Goal: Answer question/provide support

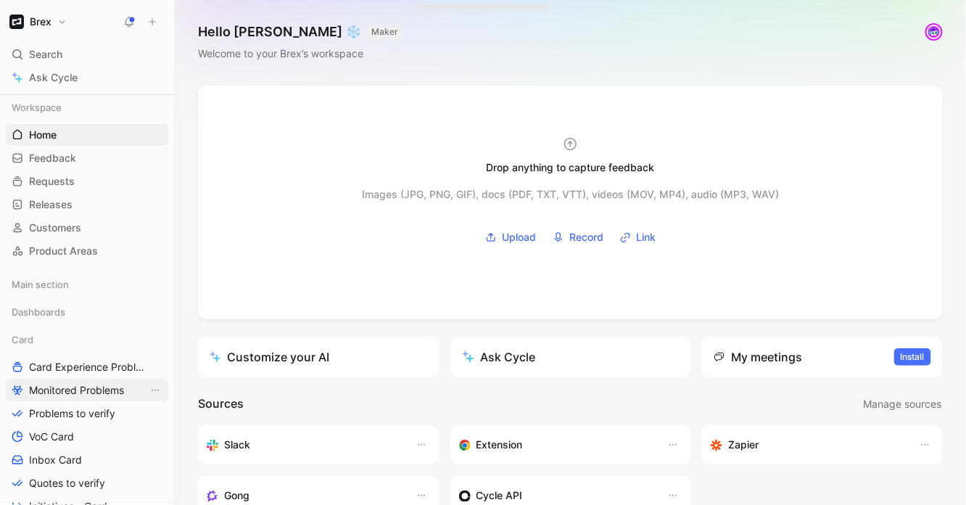
scroll to position [17, 0]
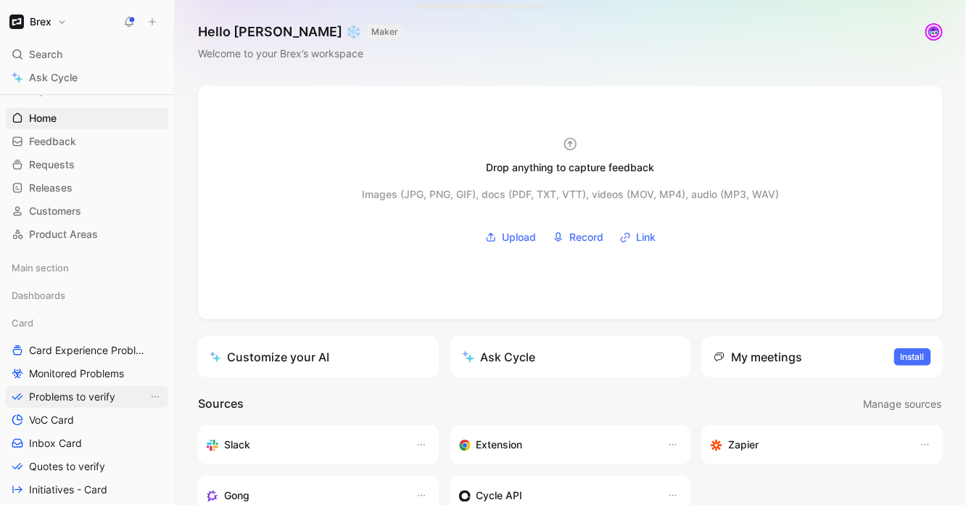
click at [69, 397] on span "Problems to verify" at bounding box center [72, 396] width 86 height 14
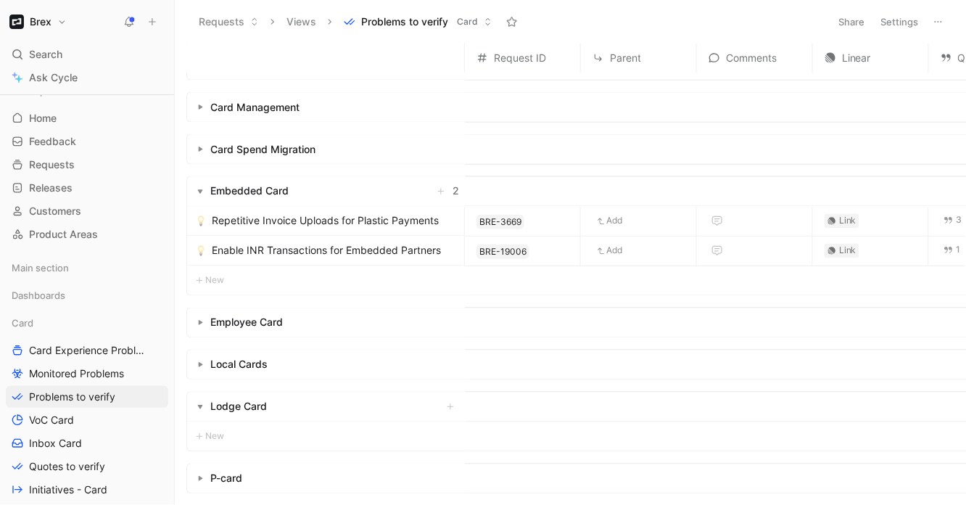
scroll to position [518, 0]
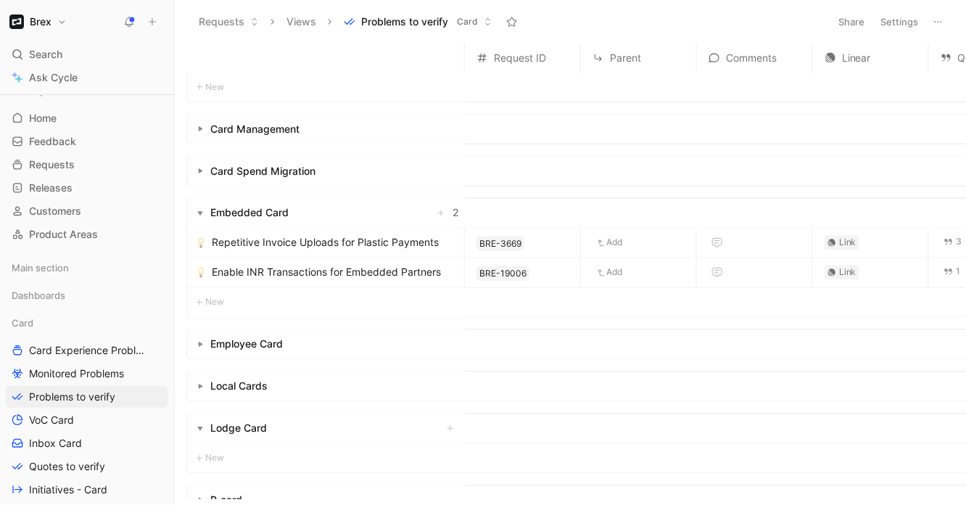
click at [307, 273] on span "Enable INR Transactions for Embedded Partners" at bounding box center [326, 272] width 229 height 17
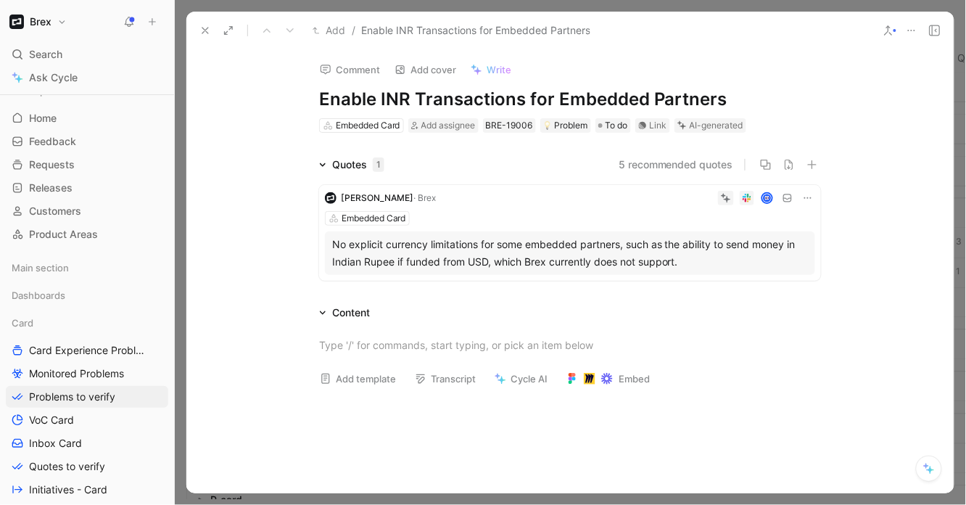
click at [210, 28] on icon at bounding box center [205, 31] width 12 height 12
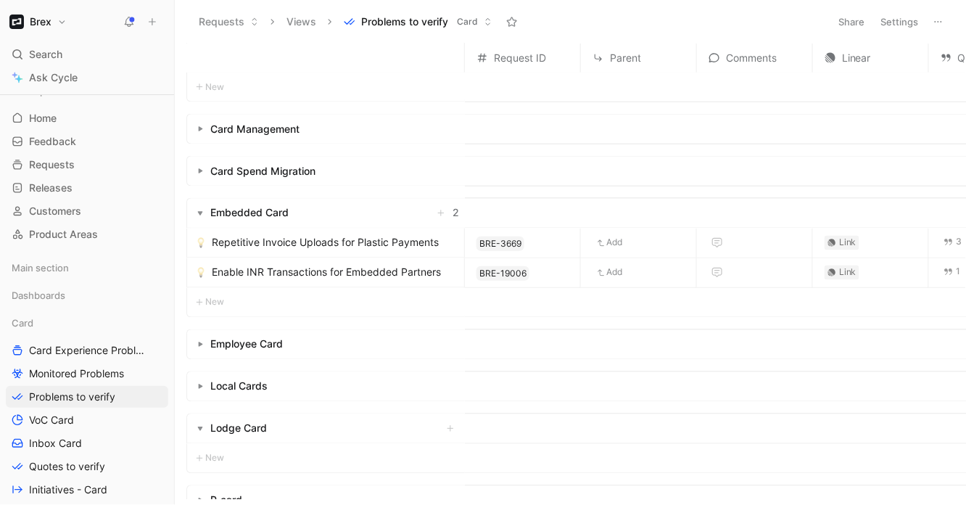
click at [356, 244] on span "Repetitive Invoice Uploads for Plastic Payments" at bounding box center [325, 242] width 227 height 17
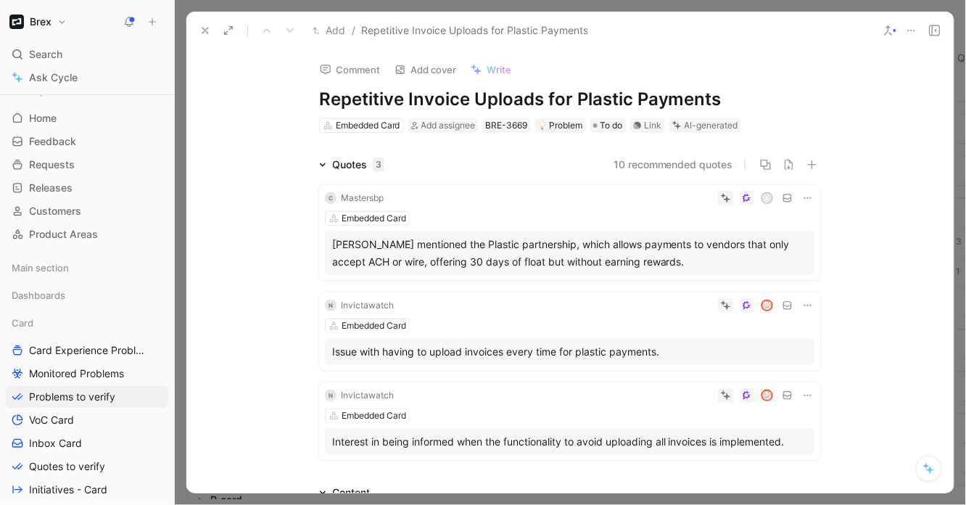
click at [204, 33] on icon at bounding box center [205, 31] width 12 height 12
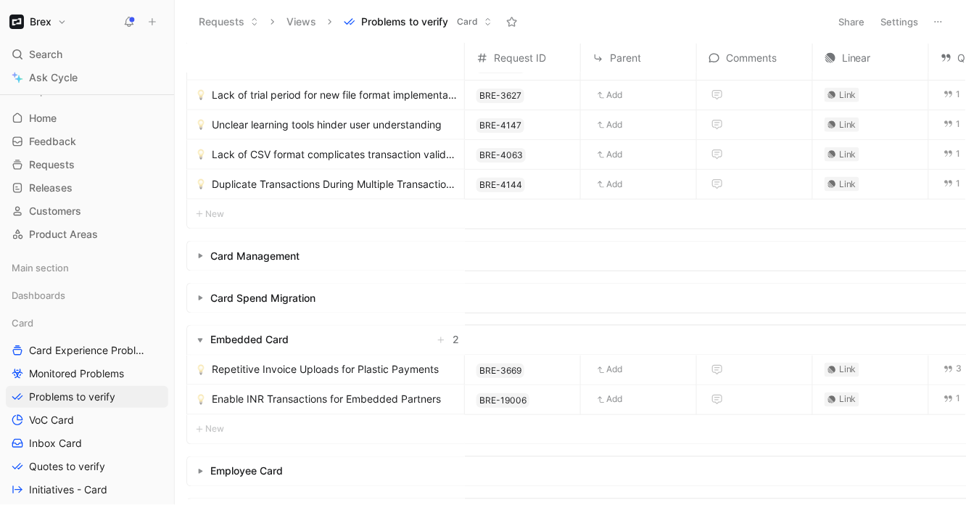
scroll to position [439, 0]
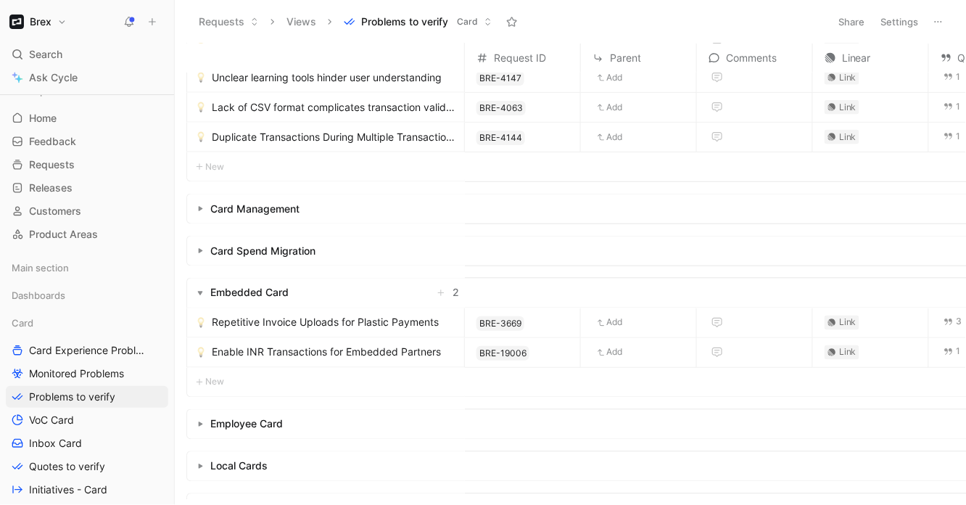
click at [362, 330] on div "Repetitive Invoice Uploads for Plastic Payments" at bounding box center [325, 322] width 277 height 29
click at [338, 320] on span "Repetitive Invoice Uploads for Plastic Payments" at bounding box center [325, 322] width 227 height 17
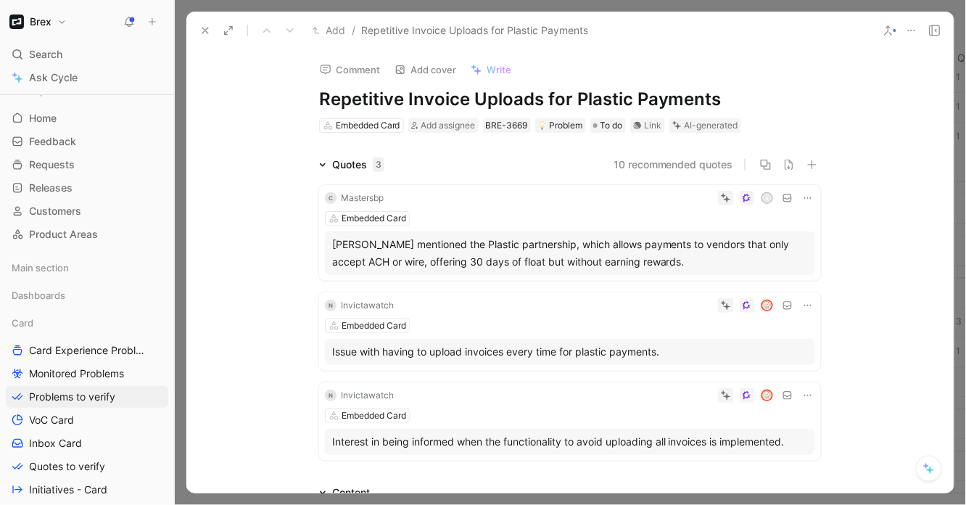
click at [912, 33] on icon at bounding box center [911, 31] width 12 height 12
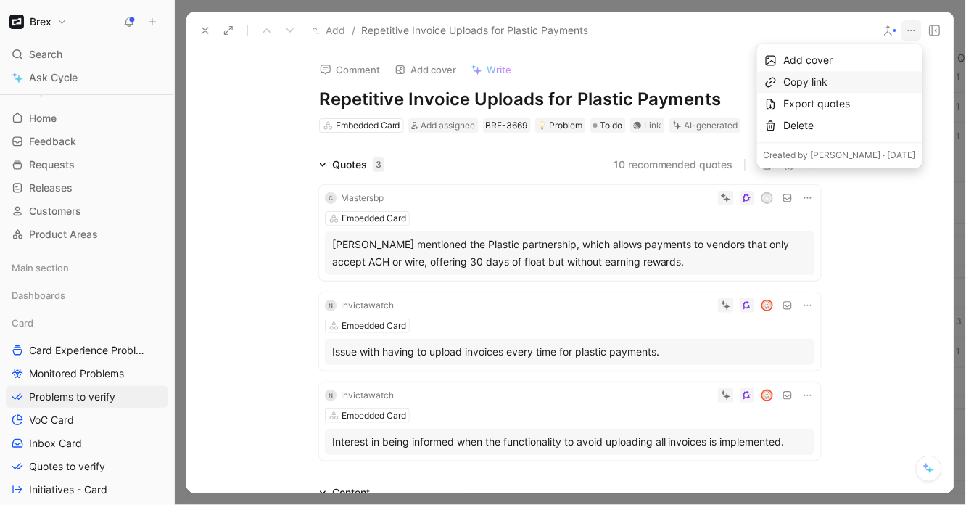
click at [820, 76] on div "Copy link" at bounding box center [850, 81] width 132 height 17
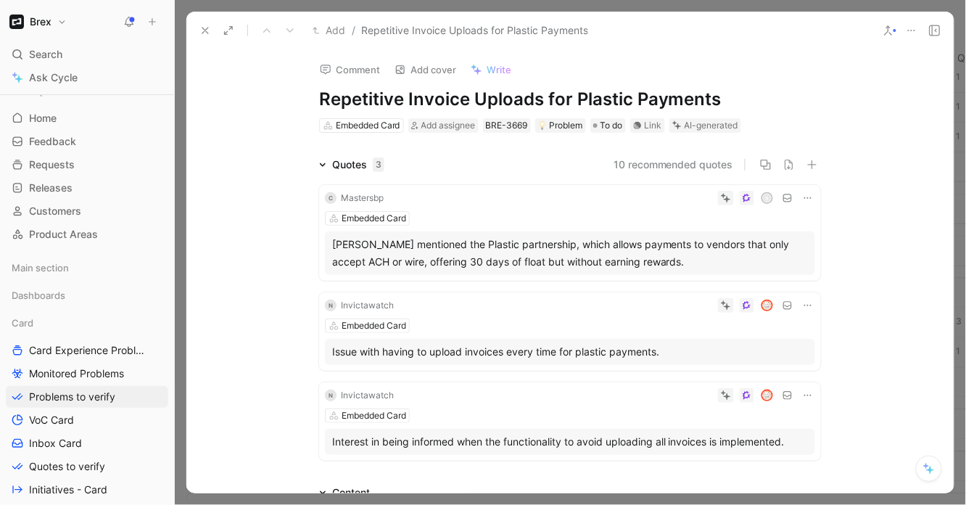
click at [613, 107] on h1 "Repetitive Invoice Uploads for Plastic Payments" at bounding box center [570, 99] width 502 height 23
click at [619, 107] on h1 "Repetitive Invoice Uploads for Plastic Payments" at bounding box center [570, 99] width 502 height 23
click at [623, 106] on h1 "Repetitive Invoice Uploads for Plastic Payments" at bounding box center [570, 99] width 502 height 23
click at [630, 106] on h1 "Repetitive Invoice Uploads for Plastic Payments" at bounding box center [570, 99] width 502 height 23
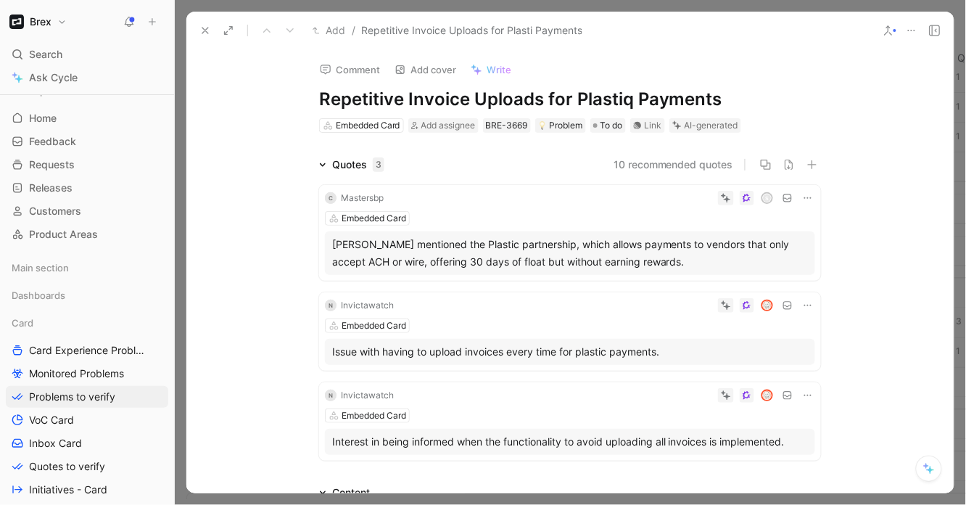
click at [515, 101] on h1 "Repetitive Invoice Uploads for Plastiq Payments" at bounding box center [570, 99] width 502 height 23
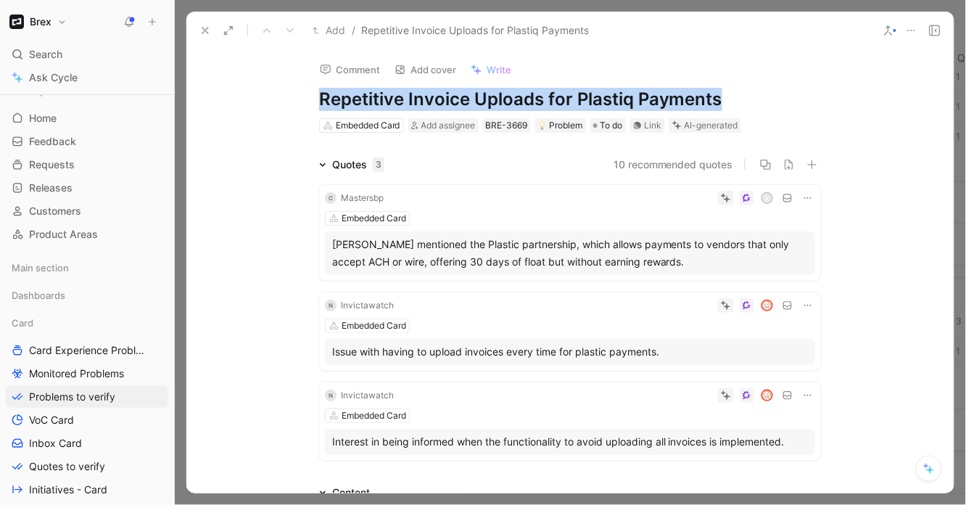
click at [515, 101] on h1 "Repetitive Invoice Uploads for Plastiq Payments" at bounding box center [570, 99] width 502 height 23
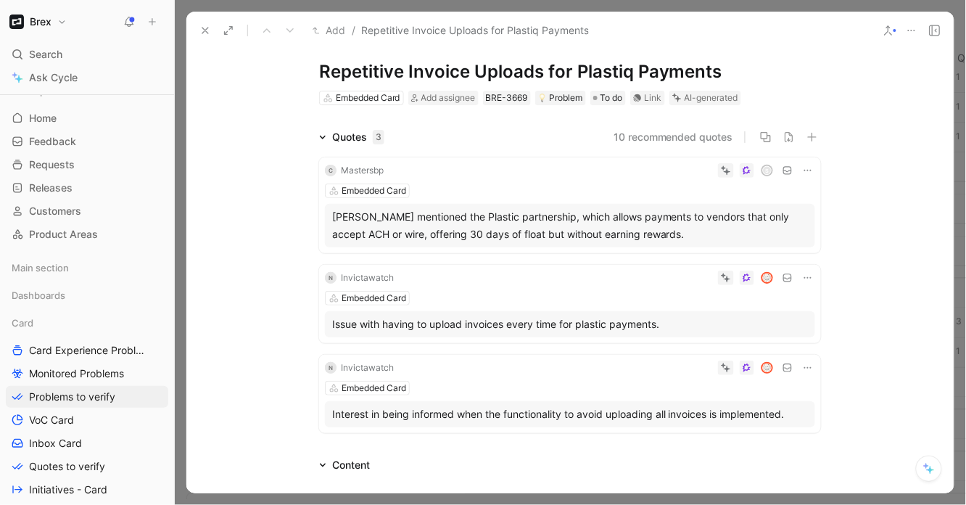
scroll to position [28, 0]
click at [694, 139] on button "10 recommended quotes" at bounding box center [673, 136] width 120 height 17
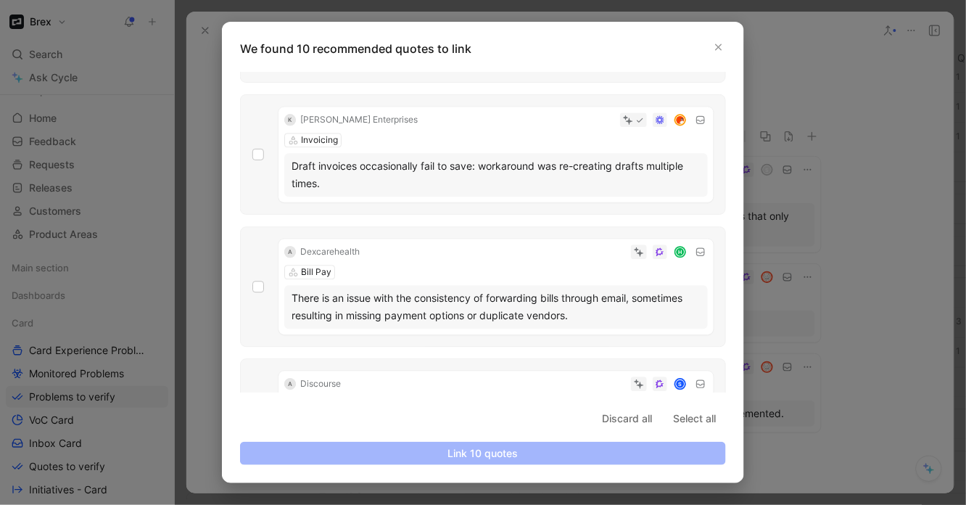
scroll to position [805, 0]
click at [709, 43] on p "We found 10 recommended quotes to link" at bounding box center [487, 48] width 494 height 17
click at [718, 45] on icon "button" at bounding box center [718, 47] width 9 height 9
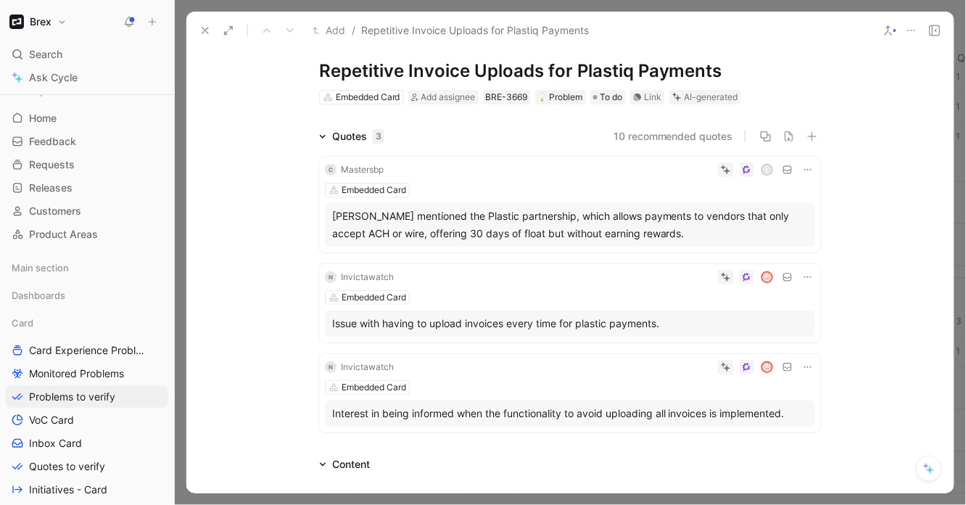
click at [472, 64] on h1 "Repetitive Invoice Uploads for Plastiq Payments" at bounding box center [570, 70] width 502 height 23
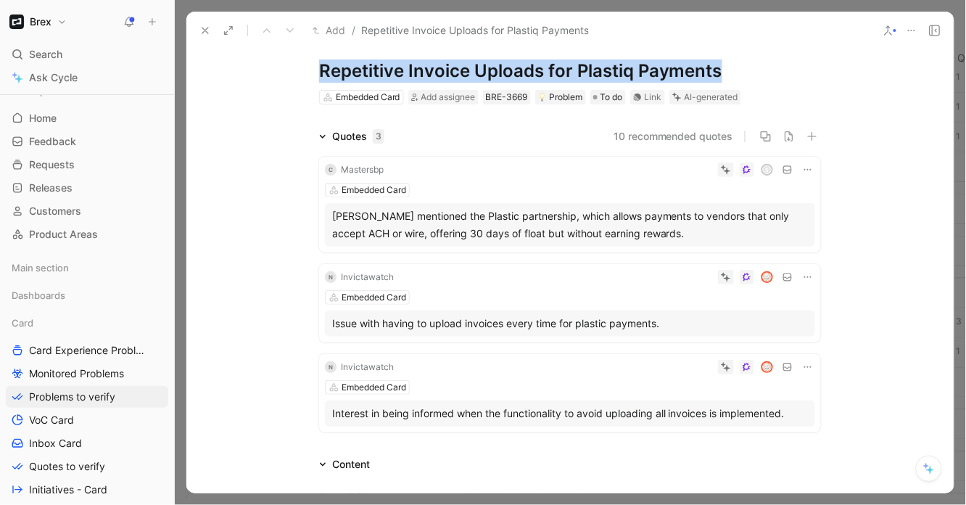
click at [472, 64] on h1 "Repetitive Invoice Uploads for Plastiq Payments" at bounding box center [570, 70] width 502 height 23
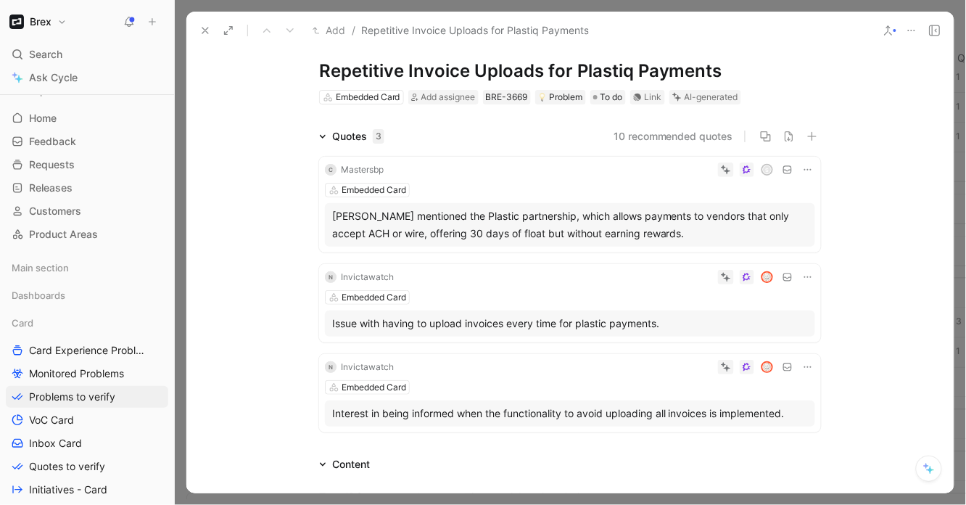
click at [407, 67] on h1 "Repetitive Invoice Uploads for Plastiq Payments" at bounding box center [570, 70] width 502 height 23
click at [392, 75] on h1 "Repetitive Invoice Uploads for Plastiq Payments" at bounding box center [570, 70] width 502 height 23
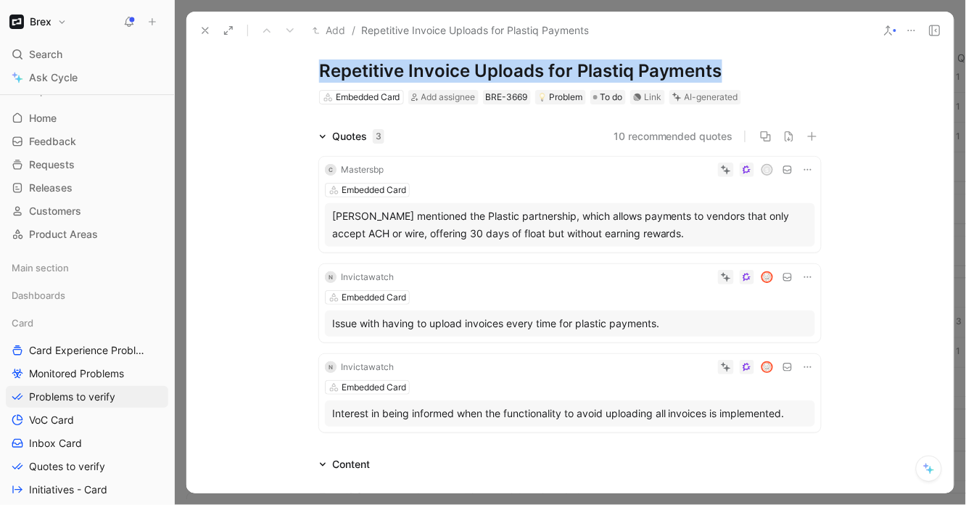
click at [392, 75] on h1 "Repetitive Invoice Uploads for Plastiq Payments" at bounding box center [570, 70] width 502 height 23
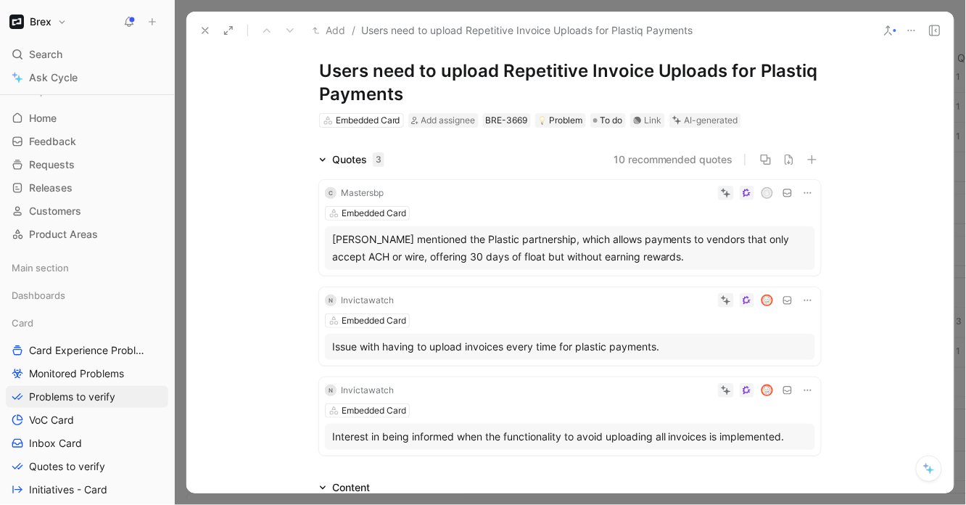
click at [537, 71] on h1 "Users need to upload Repetitive Invoice Uploads for Plastiq Payments" at bounding box center [570, 82] width 502 height 46
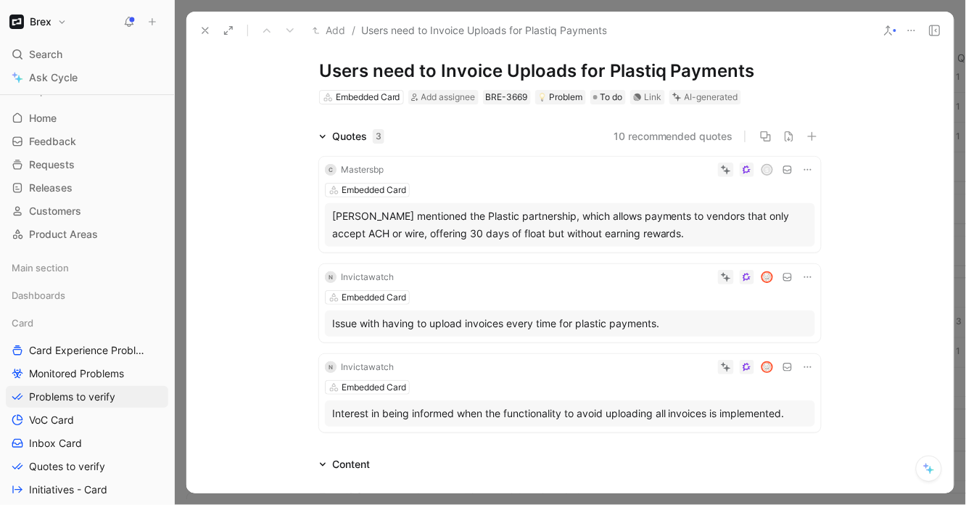
click at [507, 75] on h1 "Users need to Invoice Uploads for Plastiq Payments" at bounding box center [570, 70] width 502 height 23
click at [515, 73] on h1 "Users need to Invoice Uploads for Plastiq Payments" at bounding box center [570, 70] width 502 height 23
click at [436, 70] on h1 "Users need to Invoice Uploads for Plastiq Payments" at bounding box center [570, 70] width 502 height 23
click at [584, 71] on h1 "Users need to upload Invoice Uploads for Plastiq Payments" at bounding box center [570, 70] width 502 height 23
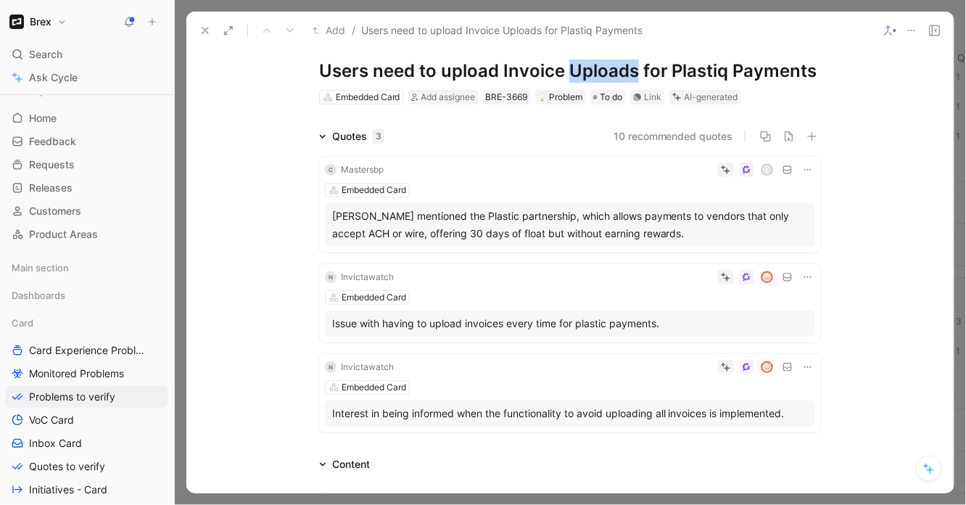
click at [584, 71] on h1 "Users need to upload Invoice Uploads for Plastiq Payments" at bounding box center [570, 70] width 502 height 23
click at [506, 69] on h1 "Users need to upload Invoices for Plastiq Payments" at bounding box center [570, 70] width 502 height 23
click at [759, 71] on h1 "Users need to upload invoices for Plastiq Payments" at bounding box center [570, 70] width 502 height 23
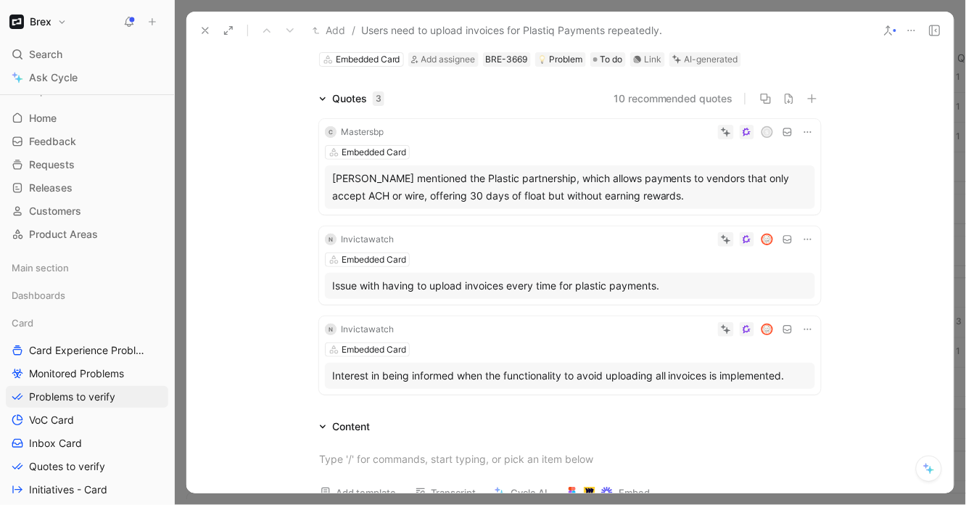
scroll to position [322, 0]
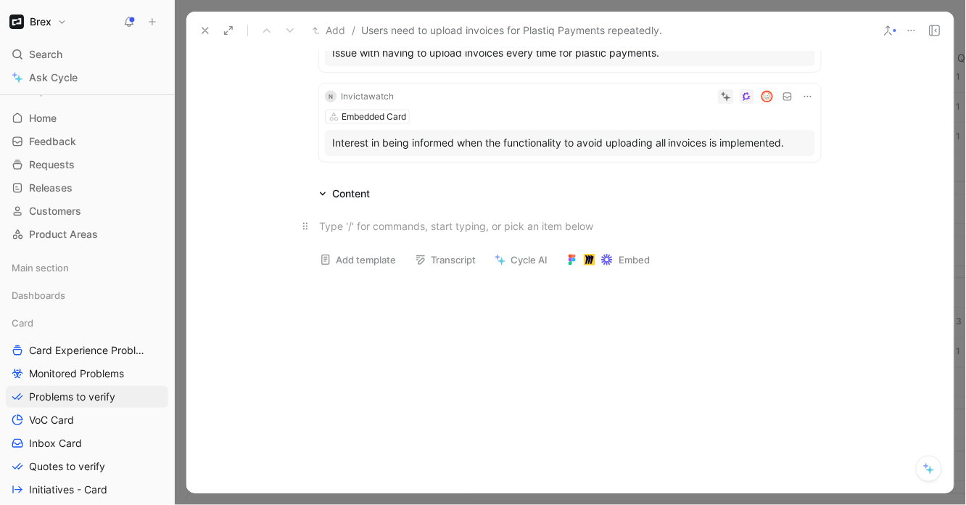
click at [415, 228] on div at bounding box center [570, 225] width 502 height 15
click at [331, 225] on div "Context:" at bounding box center [570, 241] width 502 height 46
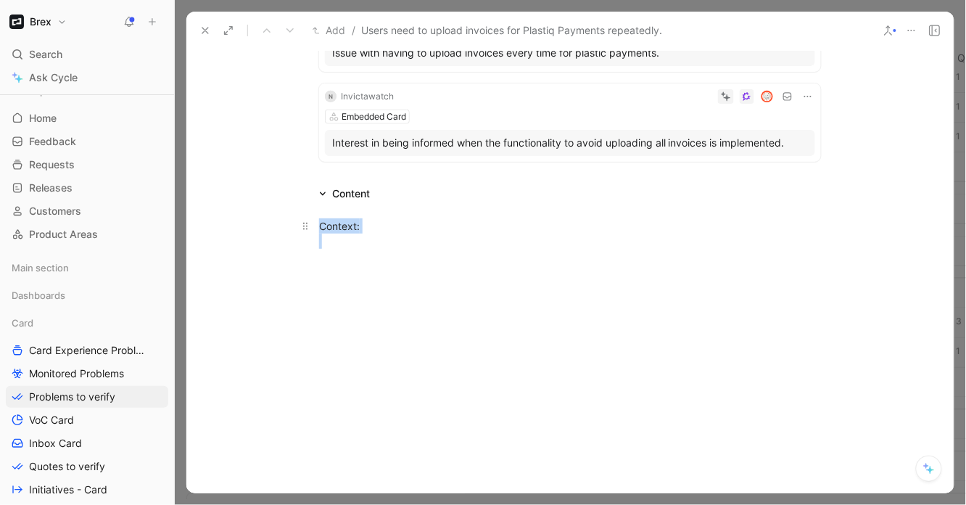
click at [331, 225] on div "Context:" at bounding box center [570, 241] width 502 height 46
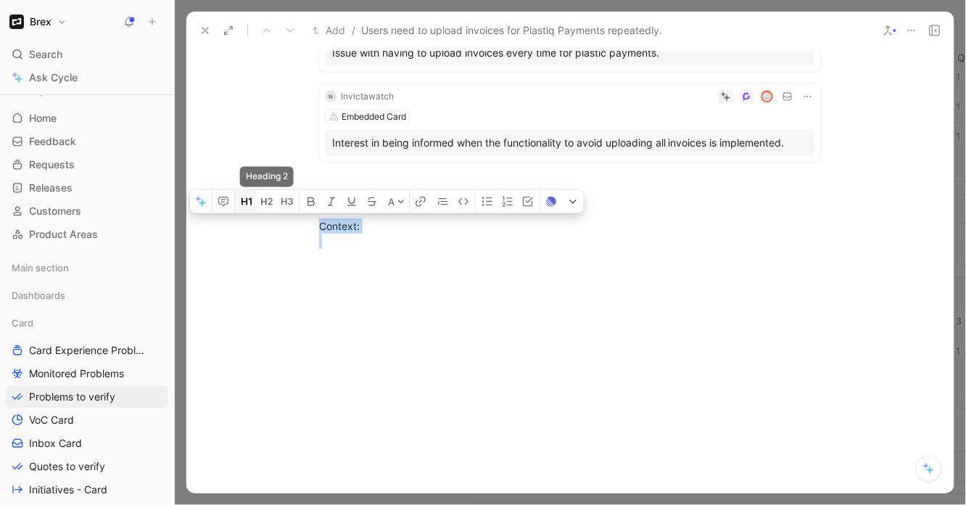
click at [244, 202] on icon "button" at bounding box center [244, 202] width 6 height 7
click at [410, 265] on div "Context:" at bounding box center [570, 259] width 502 height 78
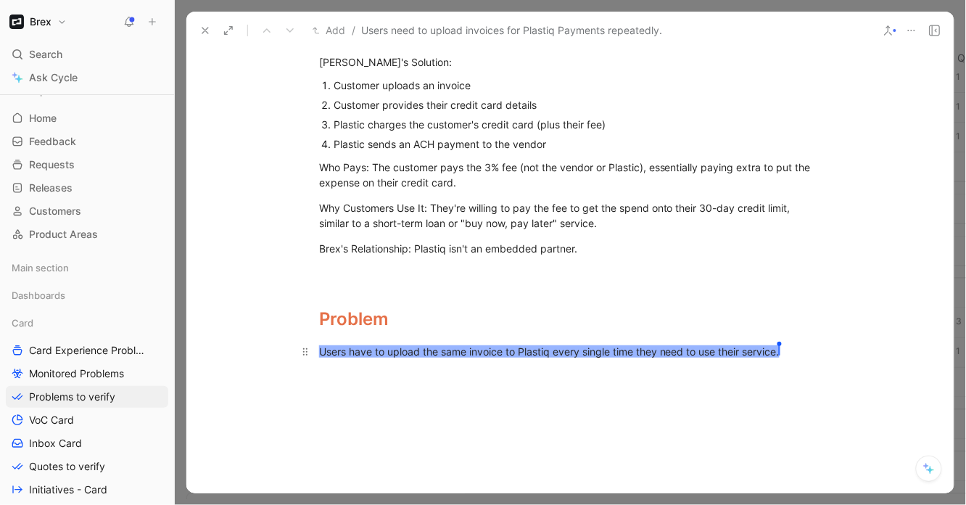
scroll to position [482, 0]
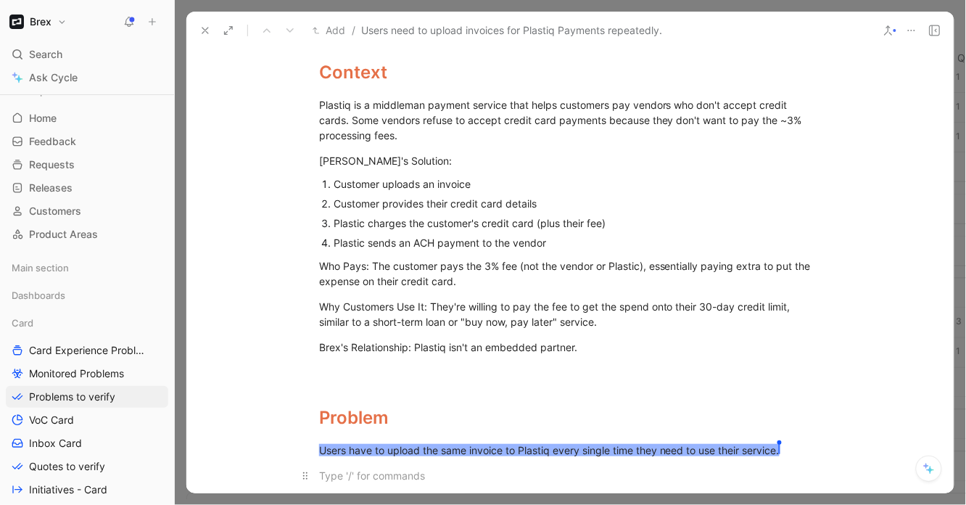
click at [527, 472] on div at bounding box center [570, 475] width 502 height 15
click at [535, 452] on span "Users have to upload the same invoice to Plastiq every single time they need to…" at bounding box center [549, 450] width 460 height 12
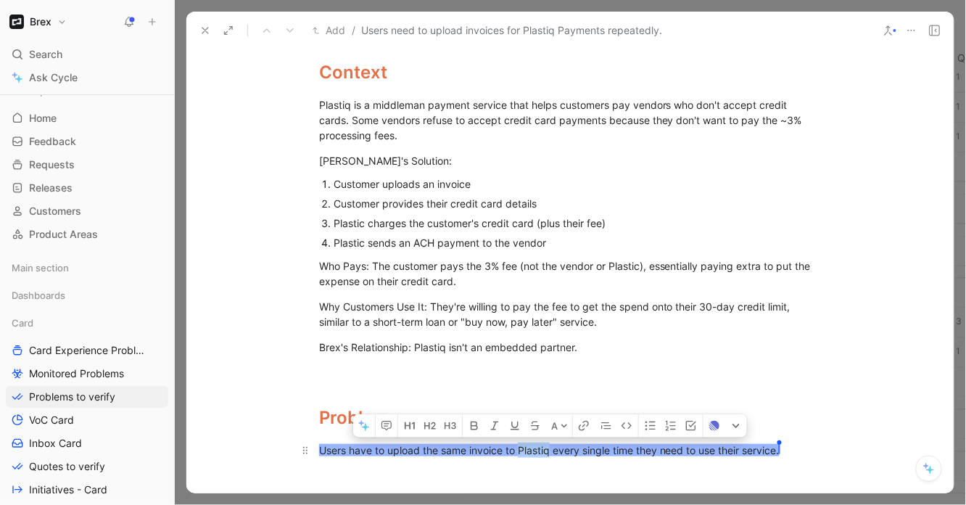
click at [535, 452] on span "Users have to upload the same invoice to Plastiq every single time they need to…" at bounding box center [549, 450] width 460 height 12
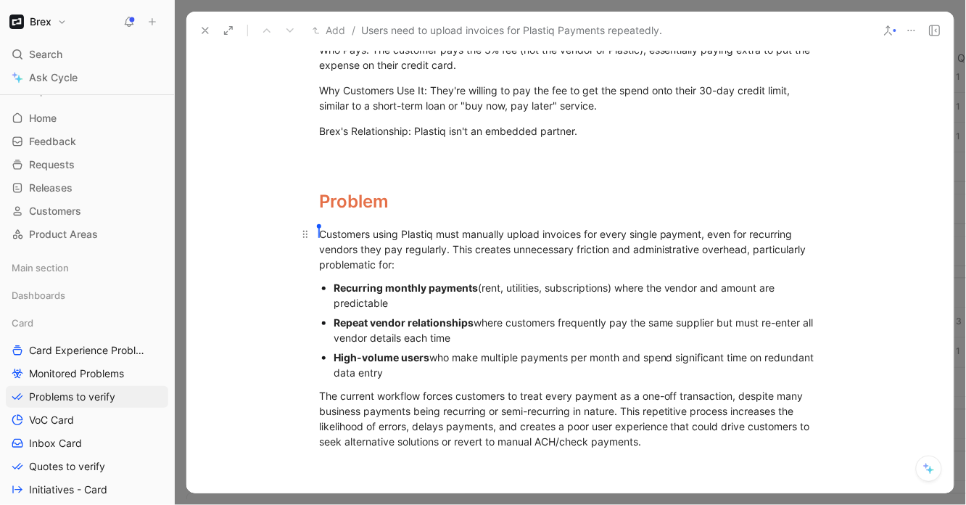
scroll to position [718, 0]
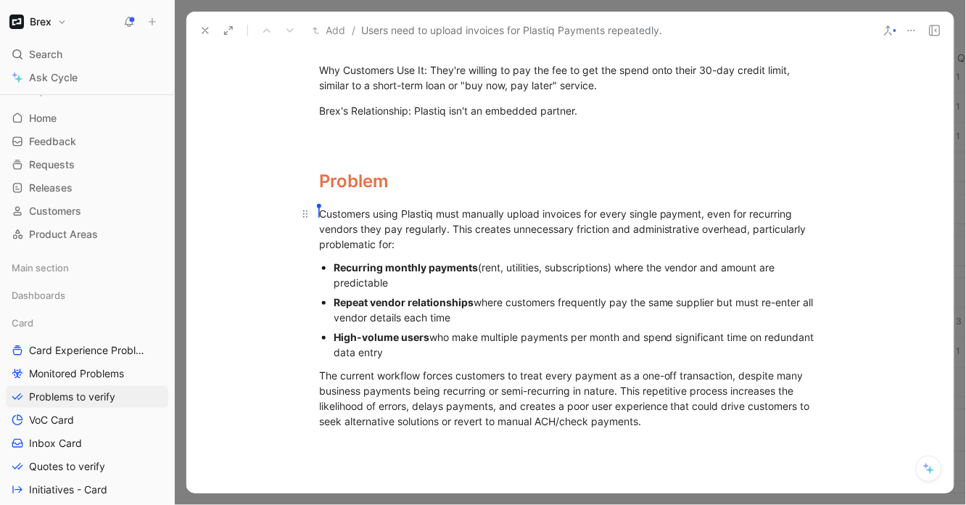
click at [444, 215] on div "[PERSON_NAME] Customers using Plastiq must manually upload invoices for every s…" at bounding box center [570, 229] width 502 height 46
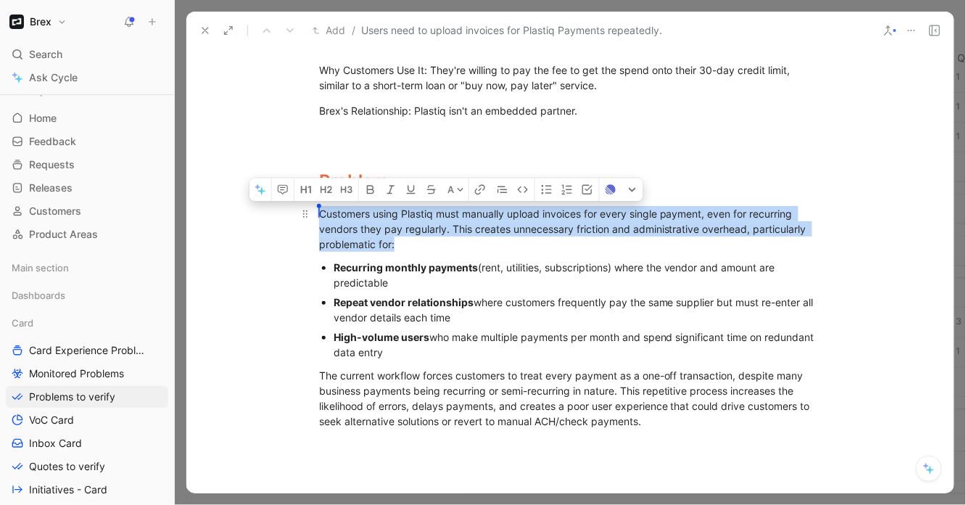
click at [444, 215] on div "[PERSON_NAME] Customers using Plastiq must manually upload invoices for every s…" at bounding box center [570, 229] width 502 height 46
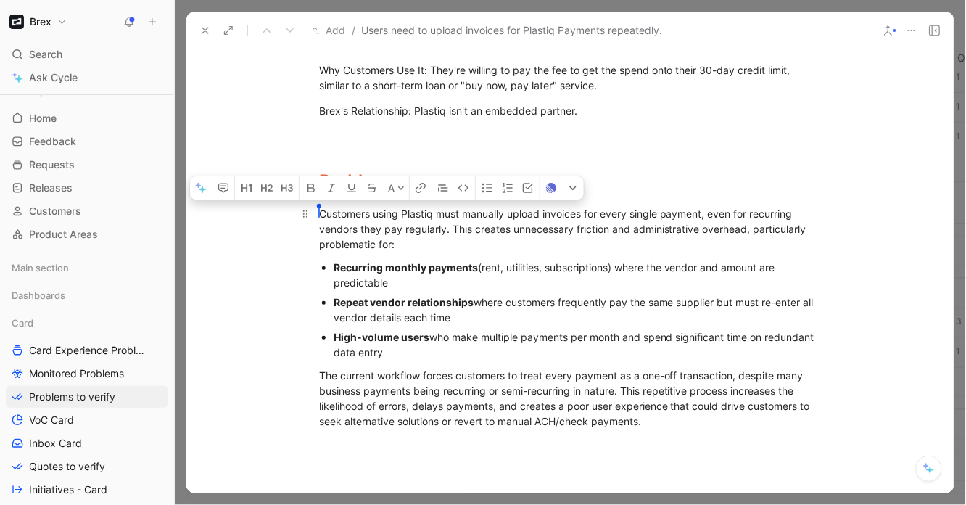
click at [430, 223] on div "[PERSON_NAME] Customers using Plastiq must manually upload invoices for every s…" at bounding box center [570, 229] width 502 height 46
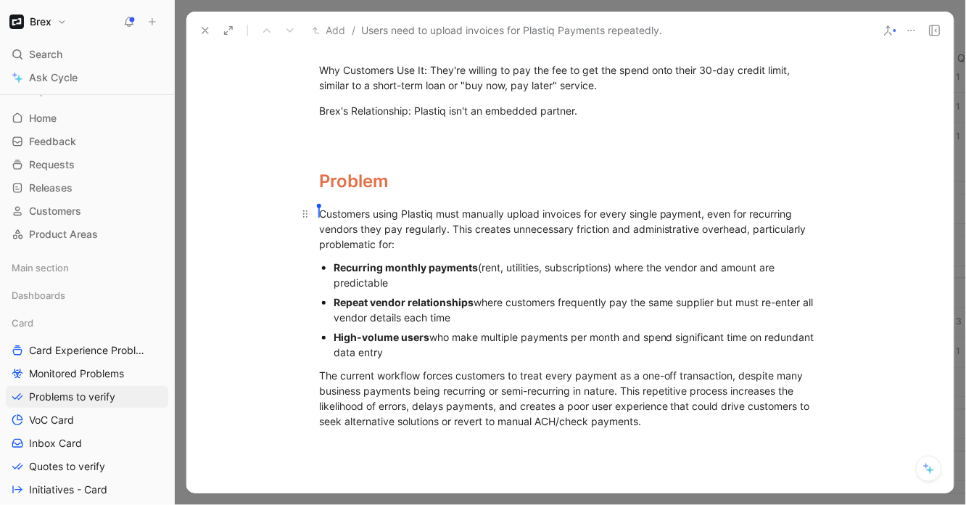
click at [362, 244] on div "[PERSON_NAME] Customers using Plastiq must manually upload invoices for every s…" at bounding box center [570, 229] width 502 height 46
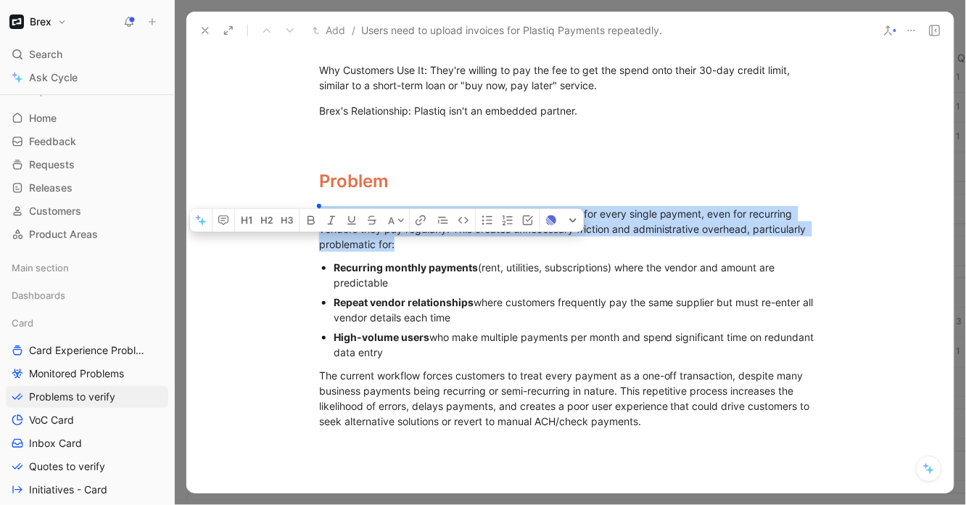
click at [362, 244] on div "[PERSON_NAME] Customers using Plastiq must manually upload invoices for every s…" at bounding box center [570, 229] width 502 height 46
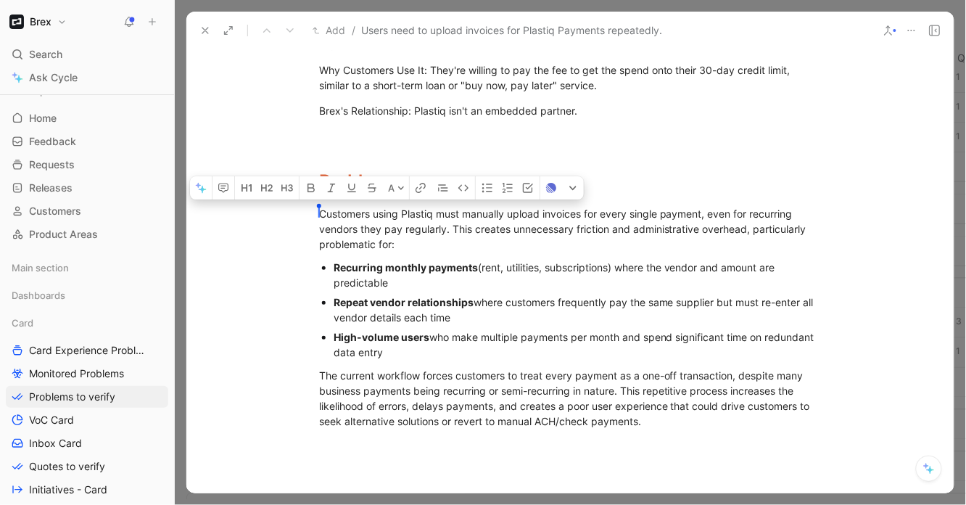
click at [381, 294] on div "Repeat vendor relationships where customers frequently pay the same supplier bu…" at bounding box center [576, 309] width 487 height 30
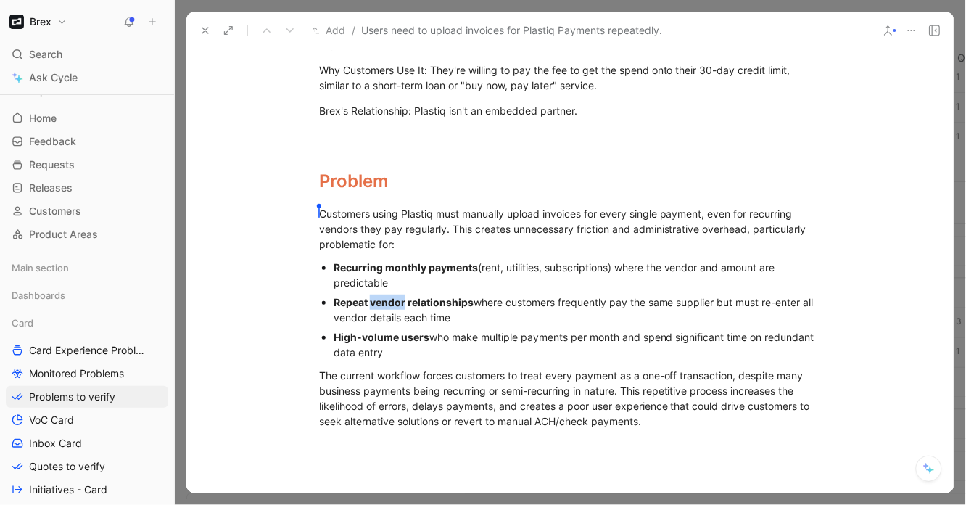
click at [381, 294] on div "Repeat vendor relationships where customers frequently pay the same supplier bu…" at bounding box center [576, 309] width 487 height 30
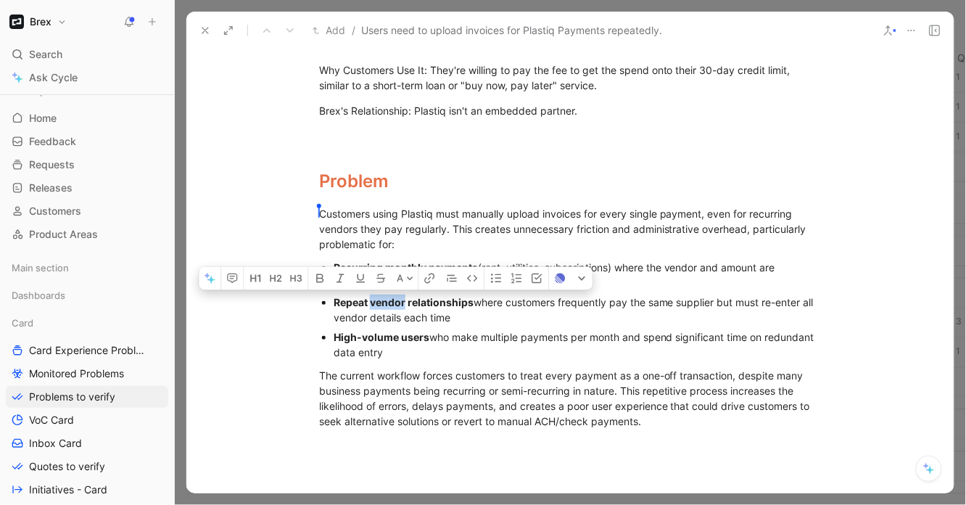
click at [381, 294] on div "Repeat vendor relationships where customers frequently pay the same supplier bu…" at bounding box center [576, 309] width 487 height 30
click at [386, 334] on strong "High-volume users" at bounding box center [381, 337] width 96 height 12
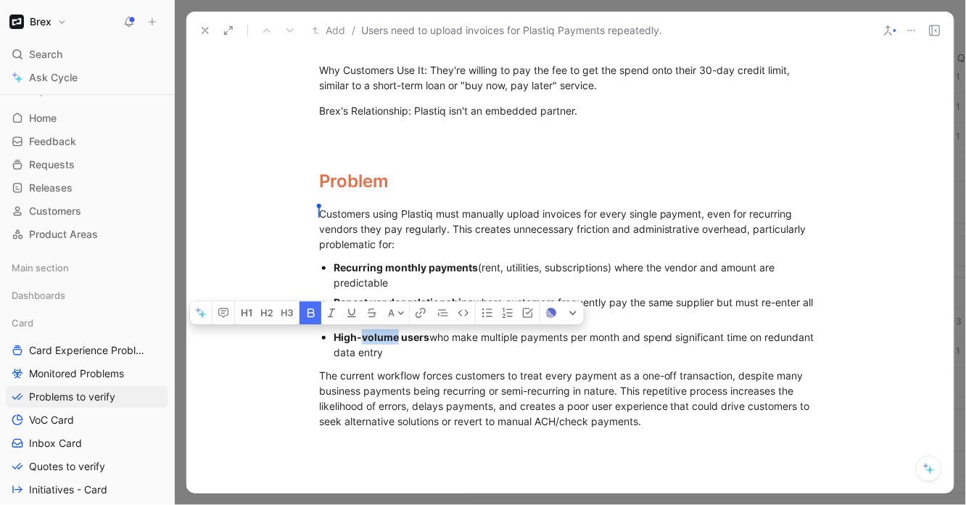
click at [386, 334] on strong "High-volume users" at bounding box center [381, 337] width 96 height 12
click at [389, 390] on div "The current workflow forces customers to treat every payment as a one-off trans…" at bounding box center [570, 398] width 502 height 61
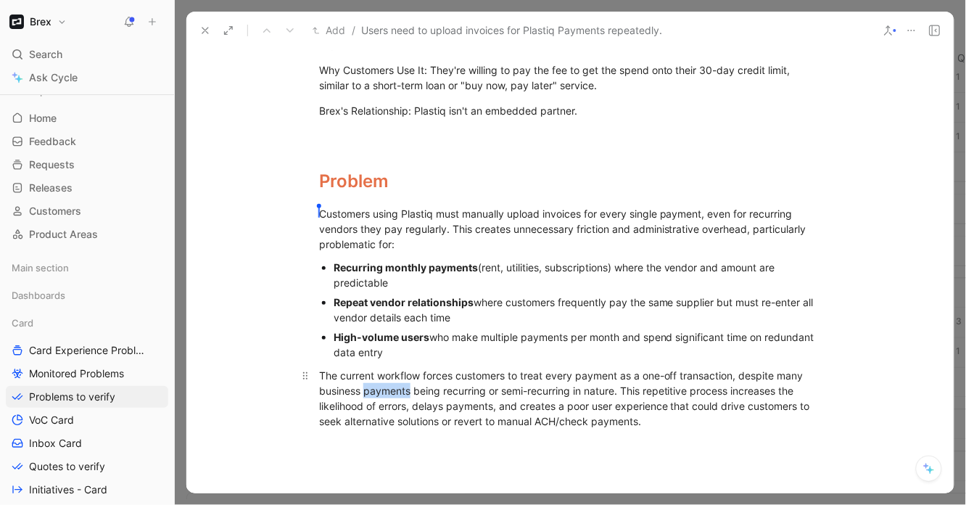
click at [389, 390] on div "The current workflow forces customers to treat every payment as a one-off trans…" at bounding box center [570, 398] width 502 height 61
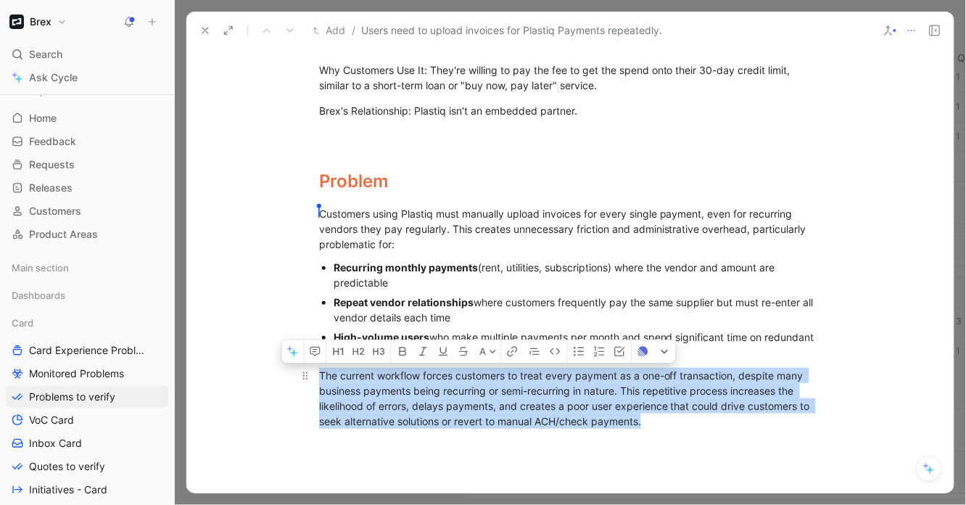
click at [389, 390] on div "The current workflow forces customers to treat every payment as a one-off trans…" at bounding box center [570, 398] width 502 height 61
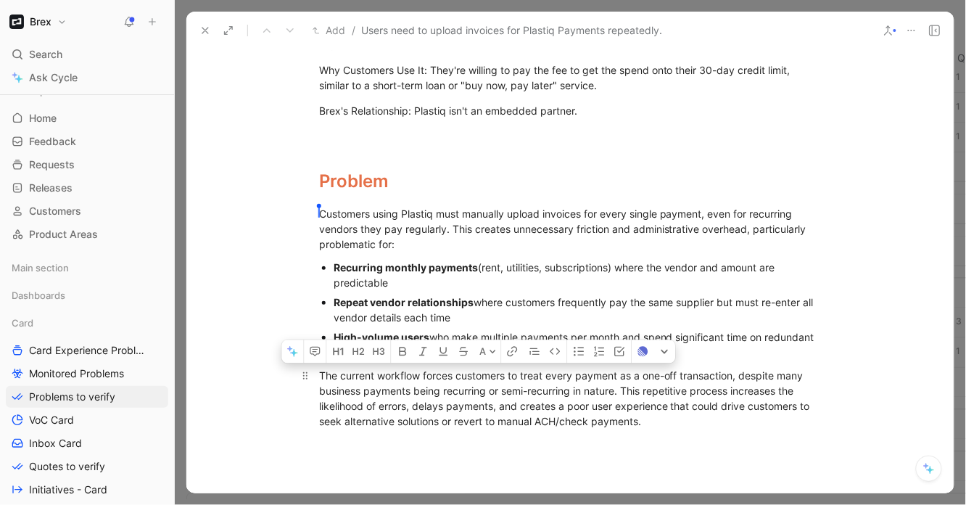
click at [478, 430] on p "The current workflow forces customers to treat every payment as a one-off trans…" at bounding box center [569, 398] width 557 height 70
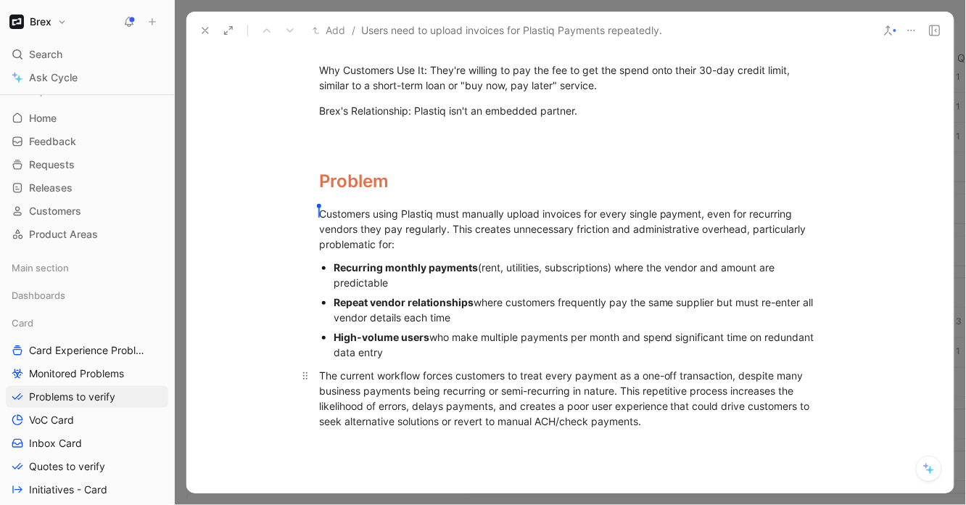
click at [650, 426] on div "The current workflow forces customers to treat every payment as a one-off trans…" at bounding box center [570, 398] width 502 height 61
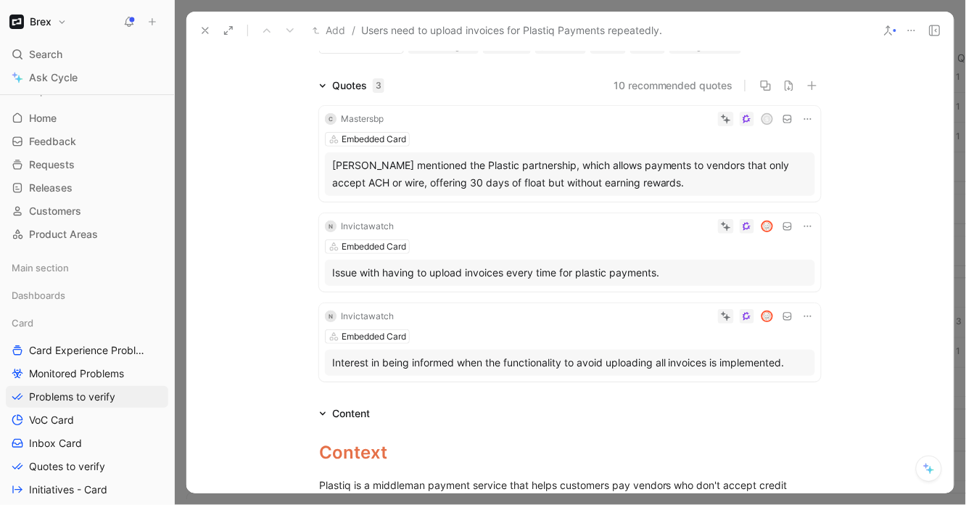
scroll to position [0, 0]
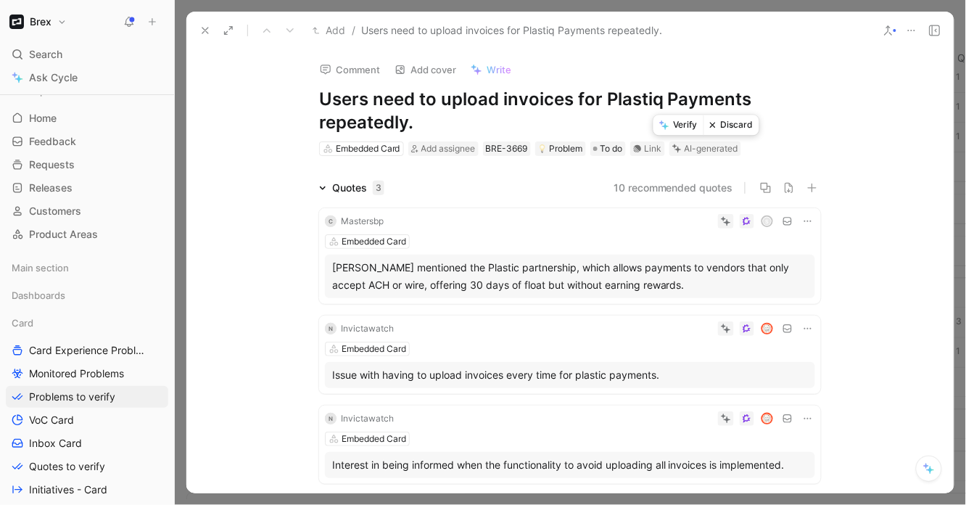
click at [680, 128] on button "Verify" at bounding box center [678, 125] width 50 height 20
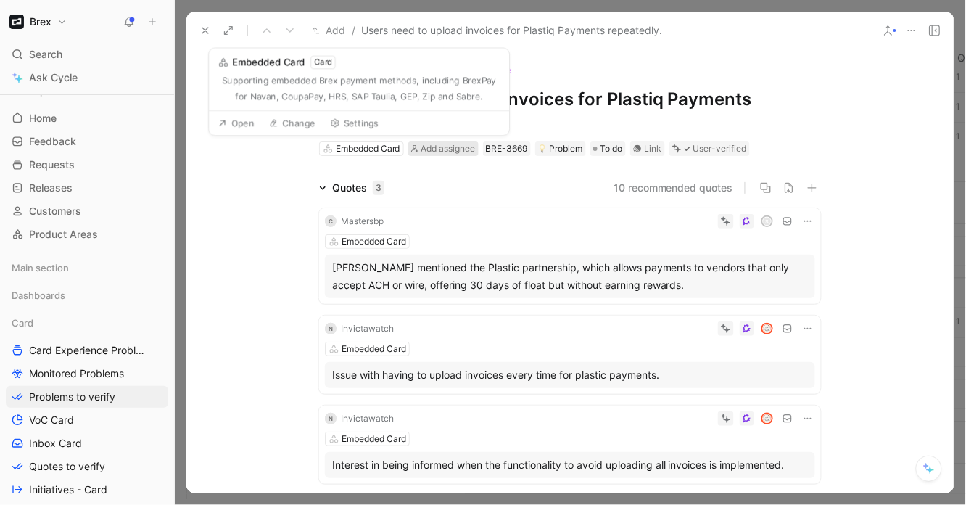
click at [453, 148] on span "Add assignee" at bounding box center [448, 148] width 54 height 11
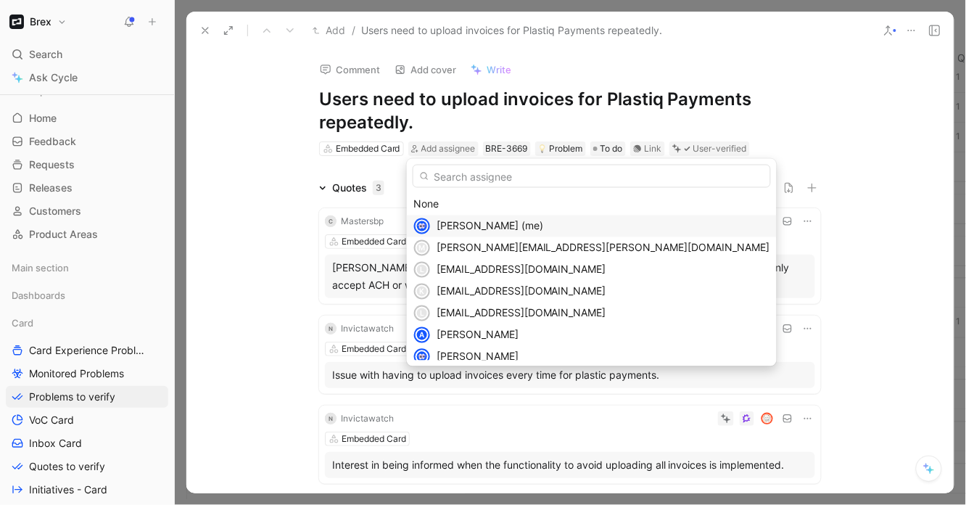
click at [461, 228] on span "[PERSON_NAME] (me)" at bounding box center [489, 226] width 107 height 12
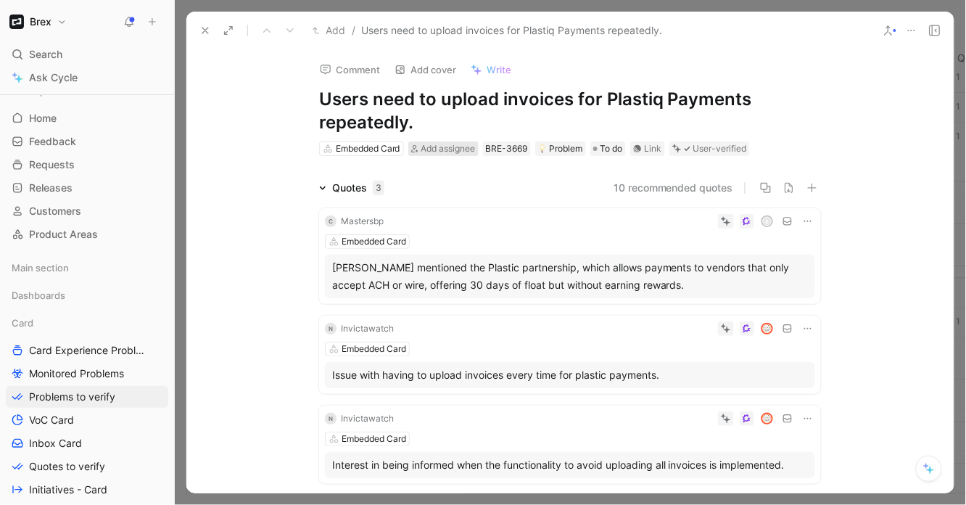
click at [432, 149] on span "Add assignee" at bounding box center [448, 148] width 54 height 11
click at [207, 33] on icon at bounding box center [205, 31] width 12 height 12
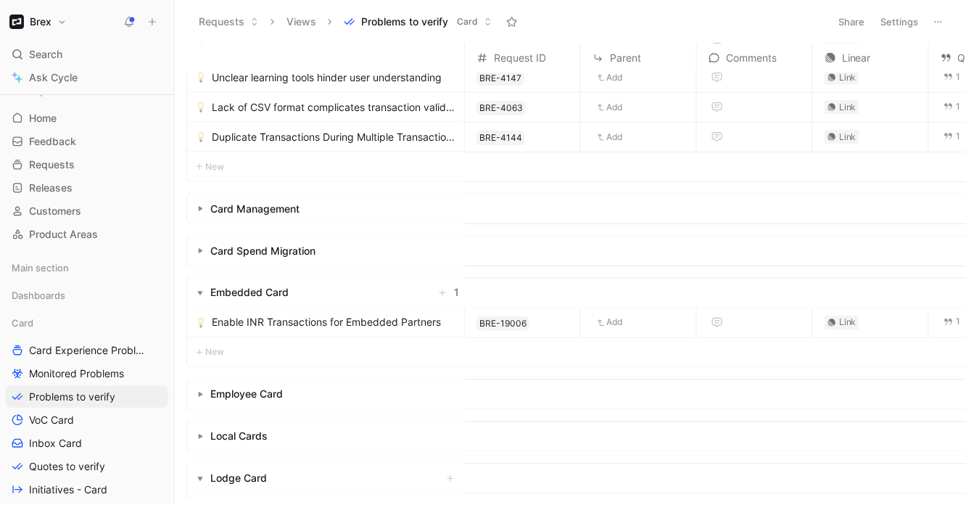
click at [344, 324] on span "Enable INR Transactions for Embedded Partners" at bounding box center [326, 322] width 229 height 17
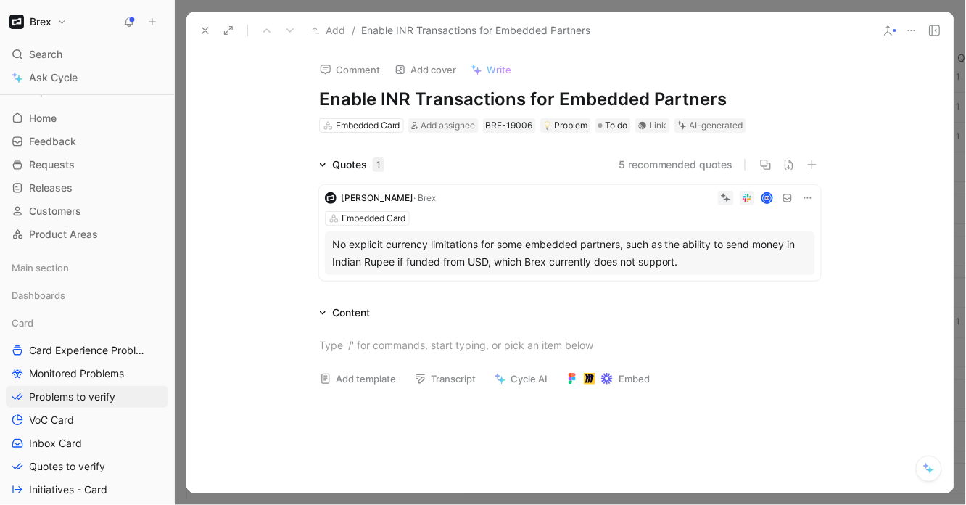
click at [502, 216] on div "Embedded Card" at bounding box center [570, 218] width 490 height 14
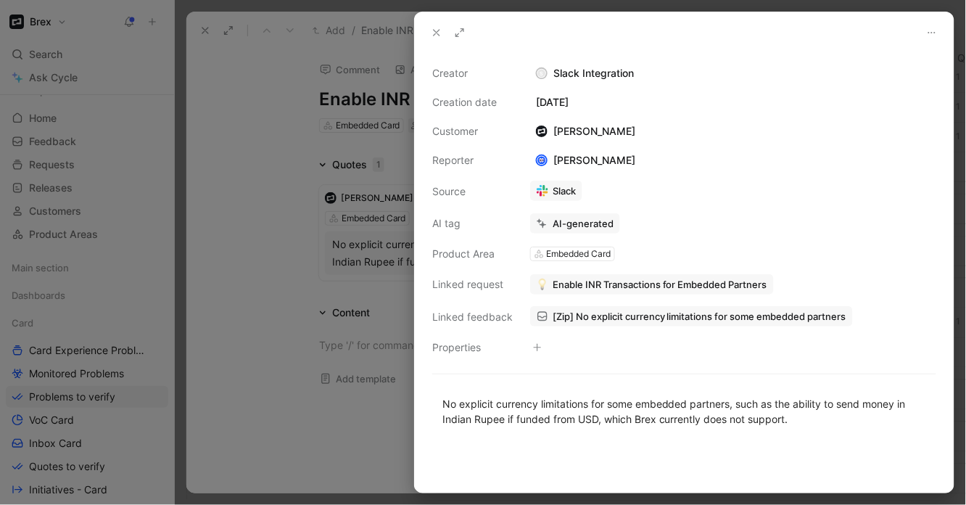
click at [297, 227] on div at bounding box center [483, 252] width 966 height 505
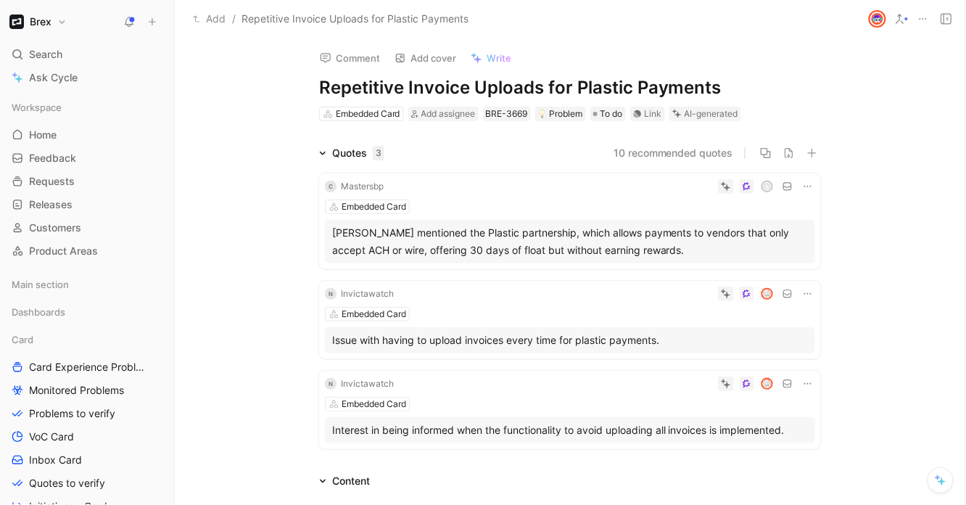
click at [803, 186] on icon at bounding box center [808, 187] width 12 height 12
click at [808, 183] on icon at bounding box center [808, 187] width 12 height 12
click at [355, 180] on div "Mastersbp" at bounding box center [362, 186] width 43 height 14
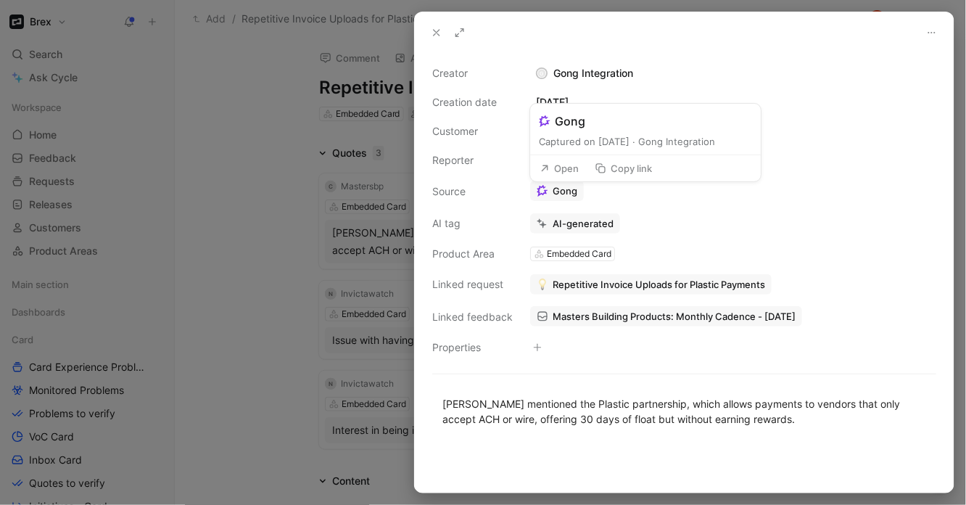
scroll to position [42, 0]
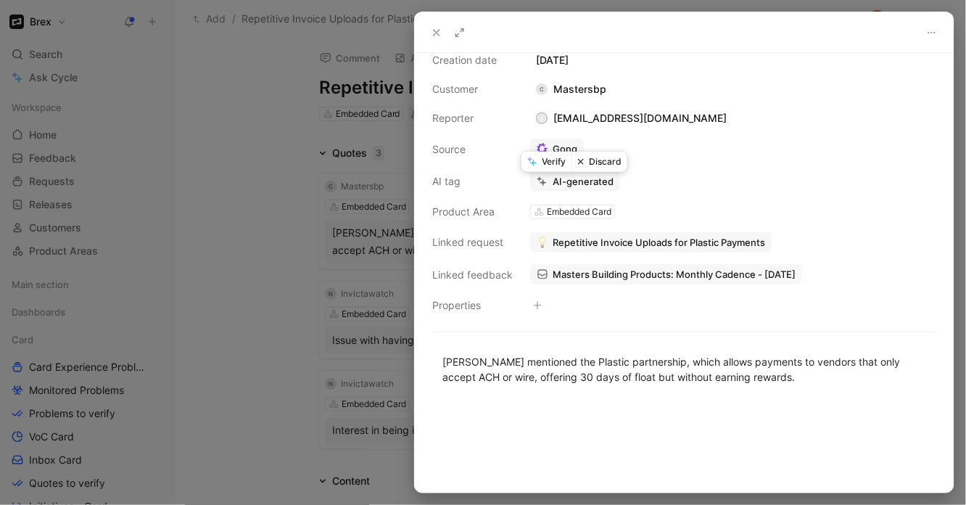
click at [267, 222] on div at bounding box center [483, 252] width 966 height 505
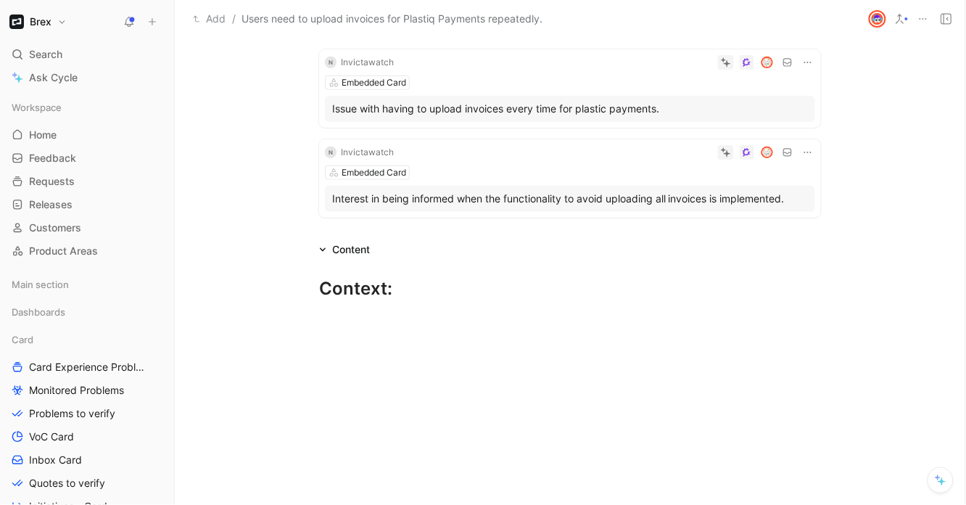
scroll to position [388, 0]
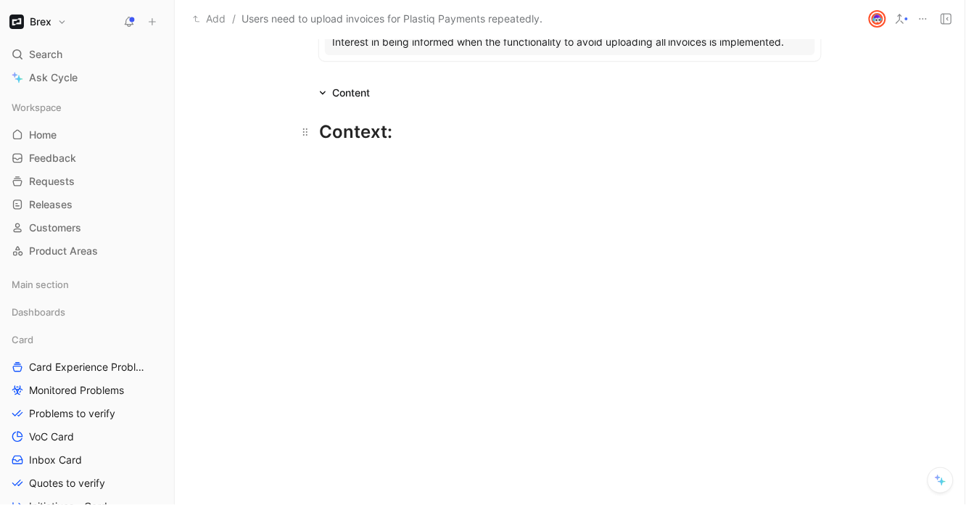
click at [396, 120] on div "Context: Alexis Villalobos" at bounding box center [570, 158] width 502 height 78
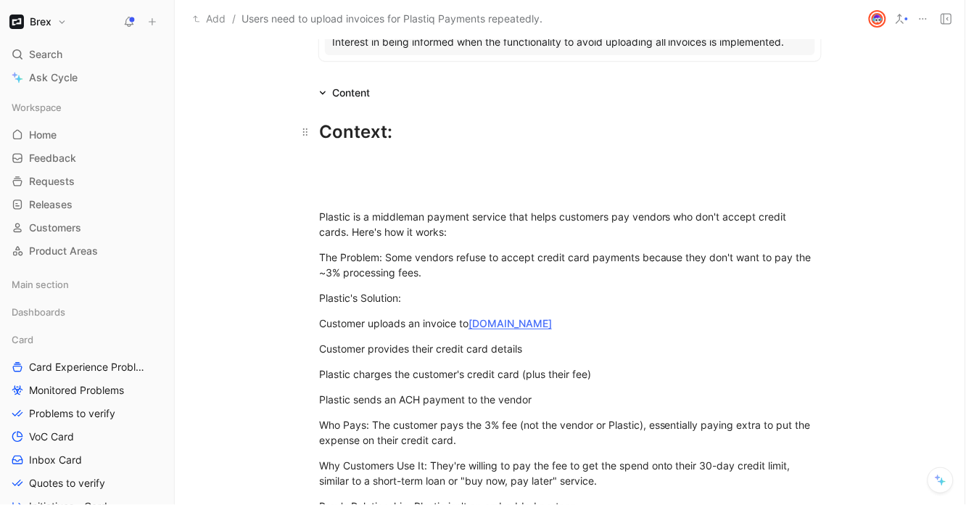
scroll to position [397, 0]
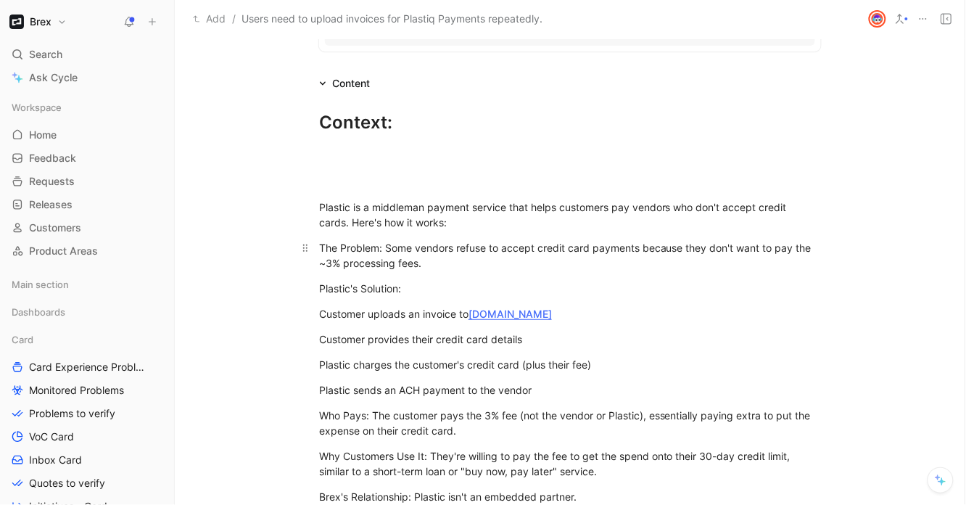
click at [314, 241] on p "The Problem: Some vendors refuse to accept credit card payments because they do…" at bounding box center [569, 255] width 557 height 39
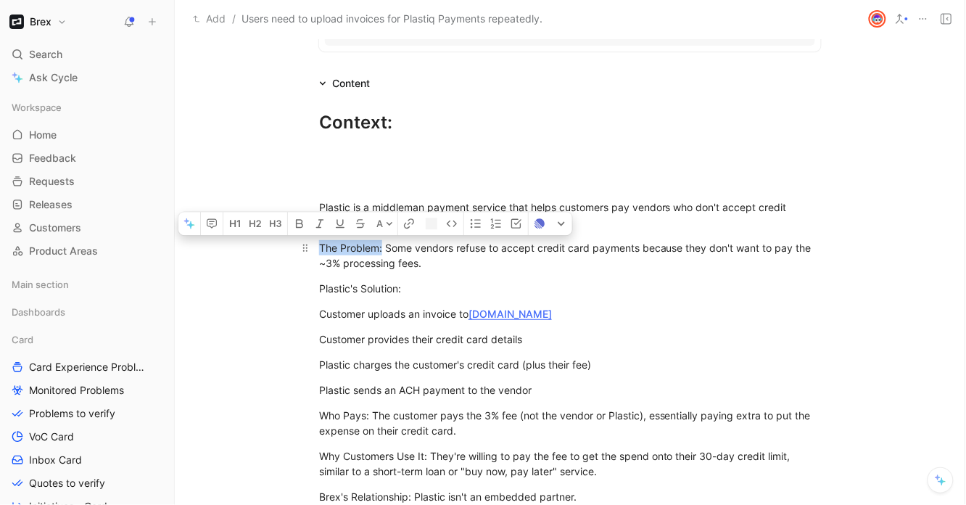
drag, startPoint x: 381, startPoint y: 248, endPoint x: 314, endPoint y: 246, distance: 66.7
click at [314, 246] on p "The Problem: Some vendors refuse to accept credit card payments because they do…" at bounding box center [569, 255] width 557 height 39
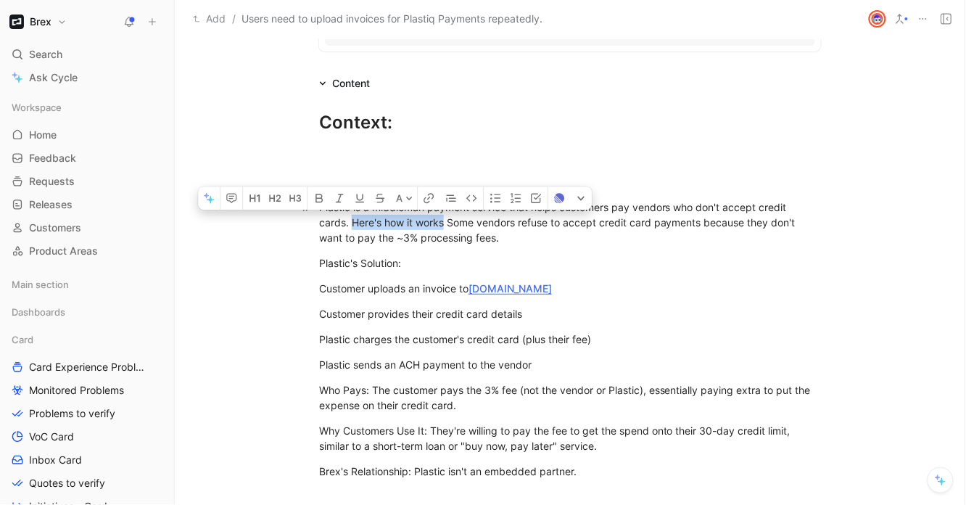
drag, startPoint x: 443, startPoint y: 220, endPoint x: 348, endPoint y: 223, distance: 95.0
click at [347, 223] on div "Plastic is a middleman payment service that helps customers pay vendors who don…" at bounding box center [570, 222] width 502 height 46
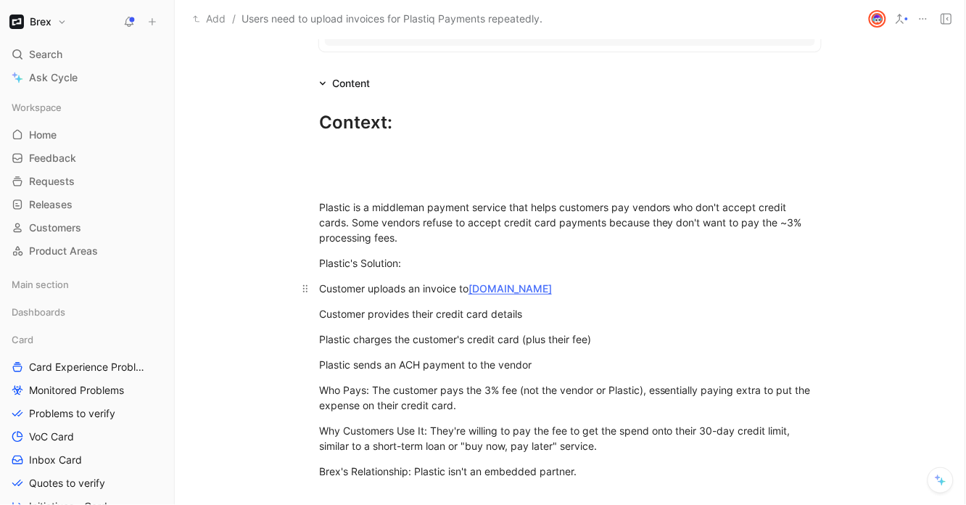
click at [320, 286] on div "Customer uploads an invoice to plastic.com" at bounding box center [570, 288] width 502 height 15
click at [316, 279] on p "Customer uploads an invoice to plastic.com" at bounding box center [569, 288] width 557 height 24
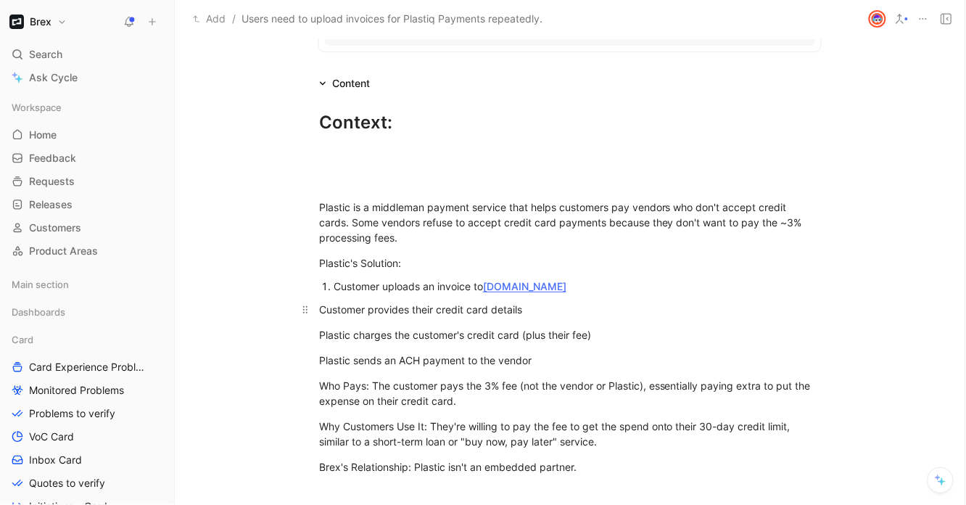
click at [319, 308] on div "Customer provides their credit card details" at bounding box center [570, 309] width 502 height 15
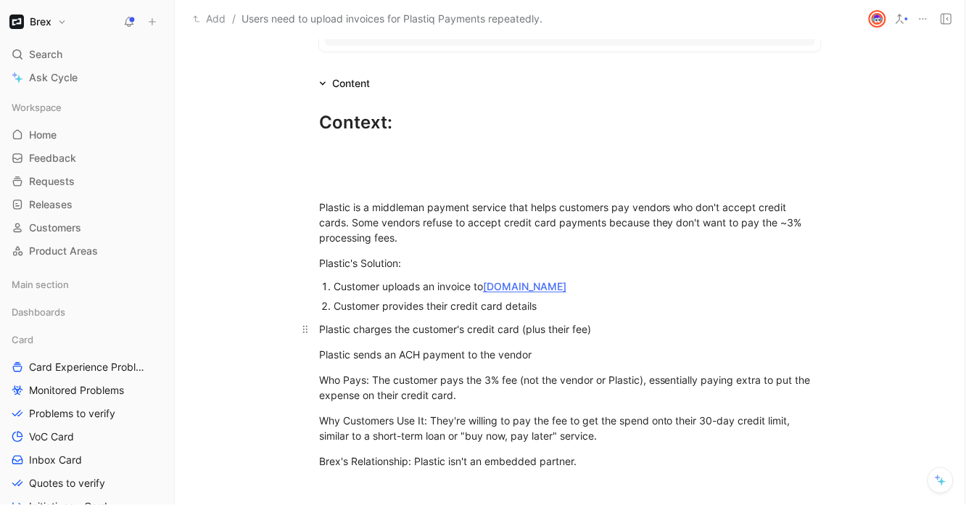
click at [319, 323] on div "Plastic charges the customer's credit card (plus their fee)" at bounding box center [570, 328] width 502 height 15
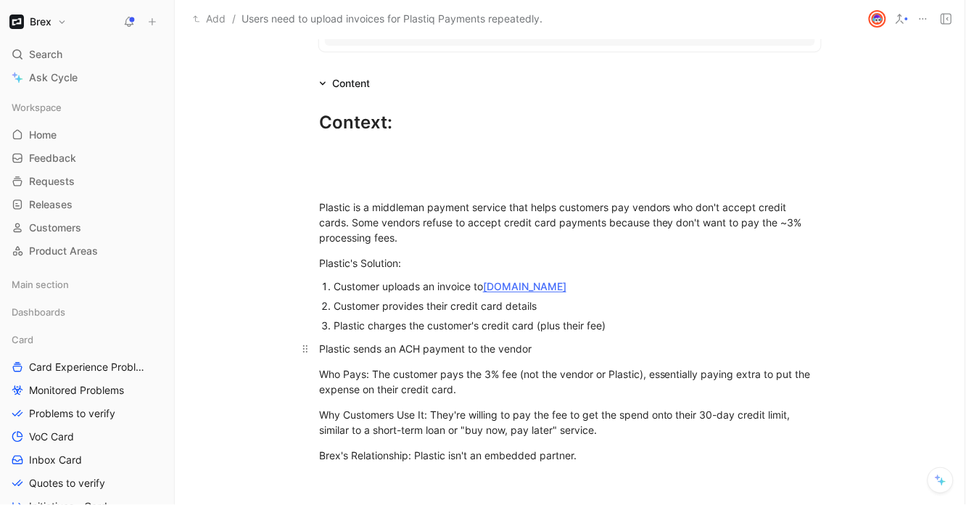
click at [319, 344] on div "Plastic sends an ACH payment to the vendor" at bounding box center [570, 348] width 502 height 15
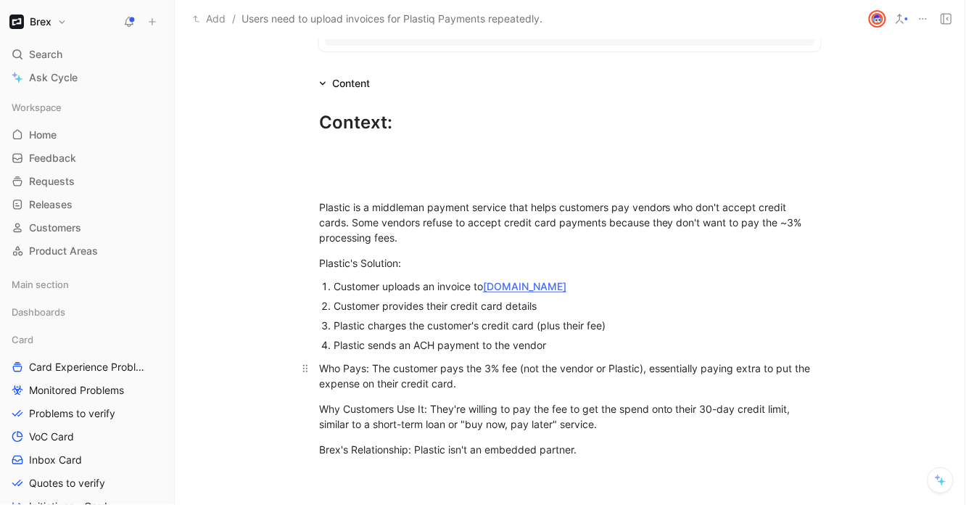
click at [319, 364] on div "Who Pays: The customer pays the 3% fee (not the vendor or Plastic), essentially…" at bounding box center [570, 375] width 502 height 30
click at [366, 257] on div "Plastic's Solution:" at bounding box center [570, 262] width 502 height 15
click at [366, 450] on div "Brex's Relationship: Plastic isn't an embedded partner." at bounding box center [570, 448] width 502 height 15
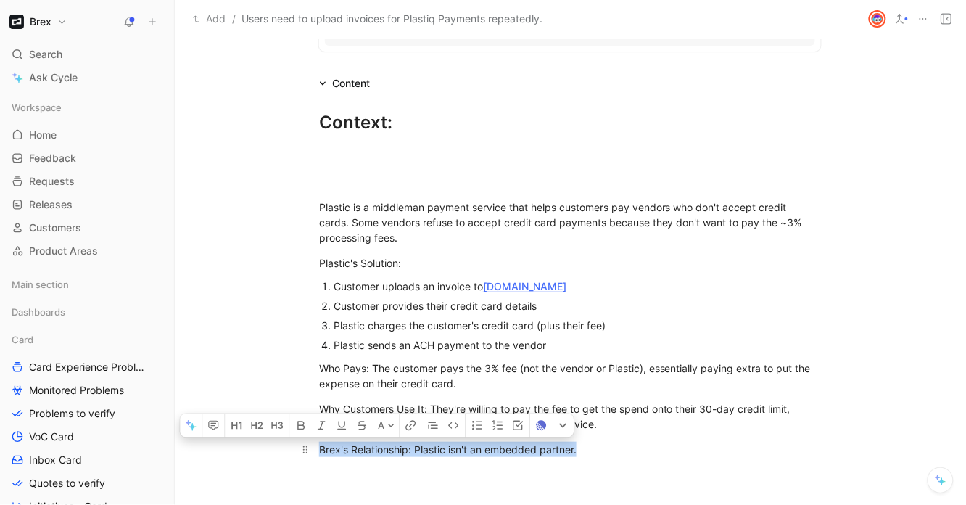
click at [366, 450] on div "Brex's Relationship: Plastic isn't an embedded partner." at bounding box center [570, 448] width 502 height 15
click at [671, 444] on div "Brex's Relationship: Plastic isn't an embedded partner." at bounding box center [570, 448] width 502 height 15
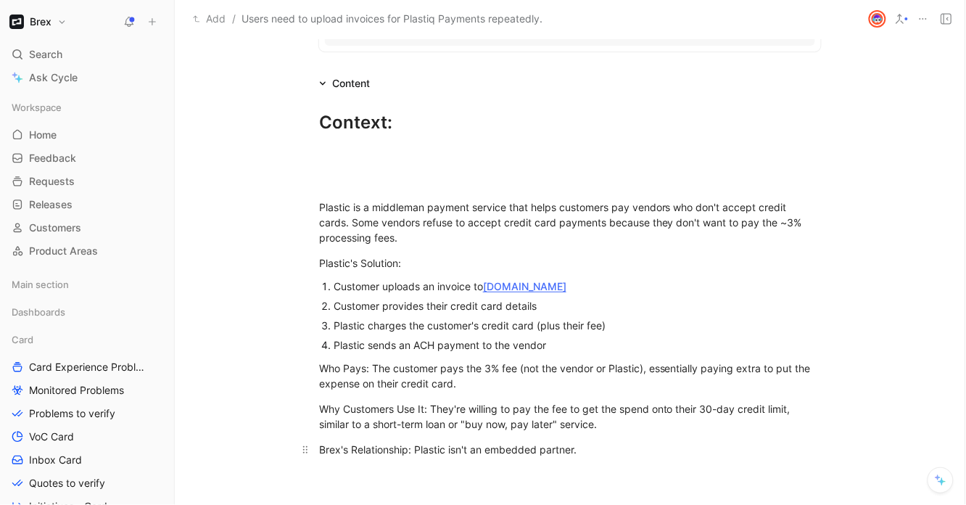
click at [446, 451] on div "Brex's Relationship: Plastic isn't an embedded partner." at bounding box center [570, 448] width 502 height 15
click at [444, 451] on div "Brex's Relationship: Plastic isn't an embedded partner." at bounding box center [570, 448] width 502 height 15
click at [347, 205] on div "Plastic is a middleman payment service that helps customers pay vendors who don…" at bounding box center [570, 222] width 502 height 46
click at [345, 171] on div "Context: Alexis Villalobos" at bounding box center [570, 148] width 502 height 78
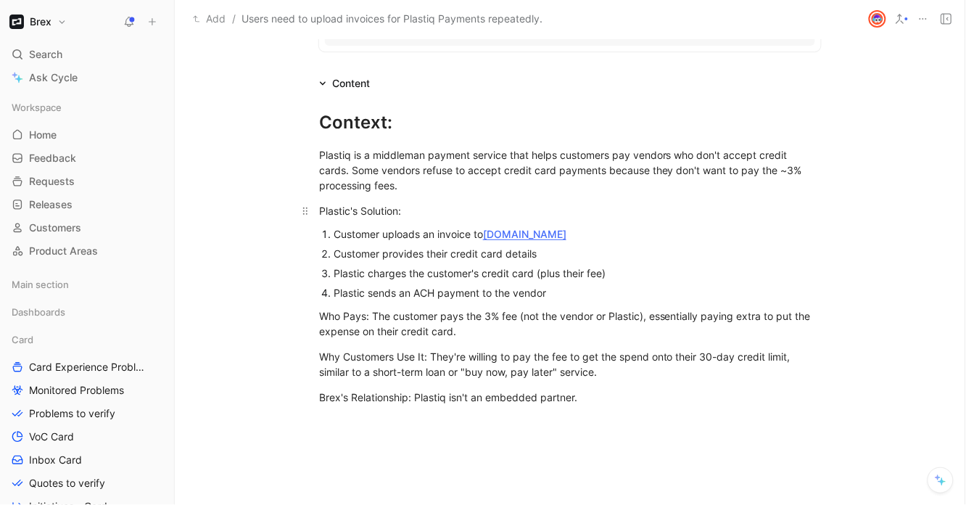
click at [346, 212] on div "Plastic's Solution:" at bounding box center [570, 210] width 502 height 15
click at [387, 296] on div "Plastic sends an ACH payment to the vendor" at bounding box center [576, 292] width 487 height 15
click at [569, 228] on div "Customer uploads an invoice to plastic.com" at bounding box center [576, 233] width 487 height 15
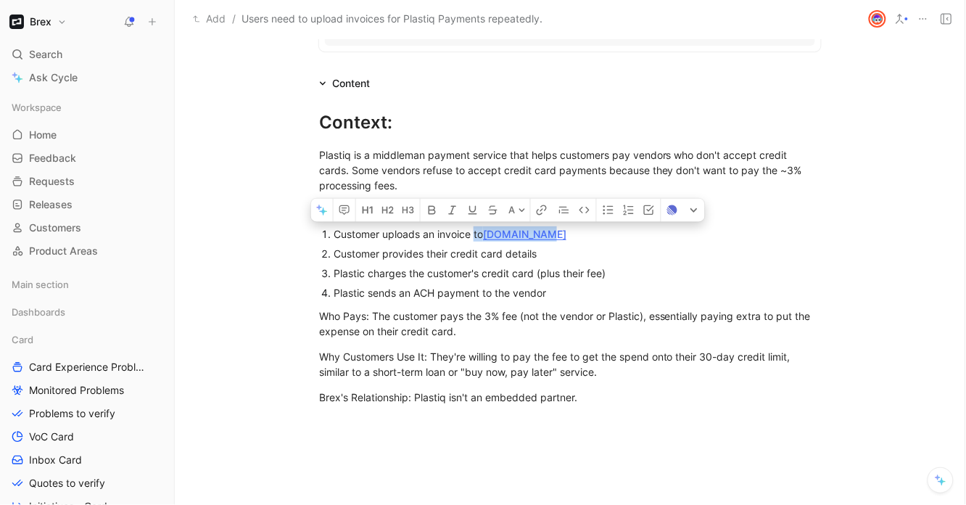
drag, startPoint x: 564, startPoint y: 233, endPoint x: 470, endPoint y: 234, distance: 94.3
click at [470, 234] on div "Customer uploads an invoice to plastic.com" at bounding box center [576, 233] width 487 height 15
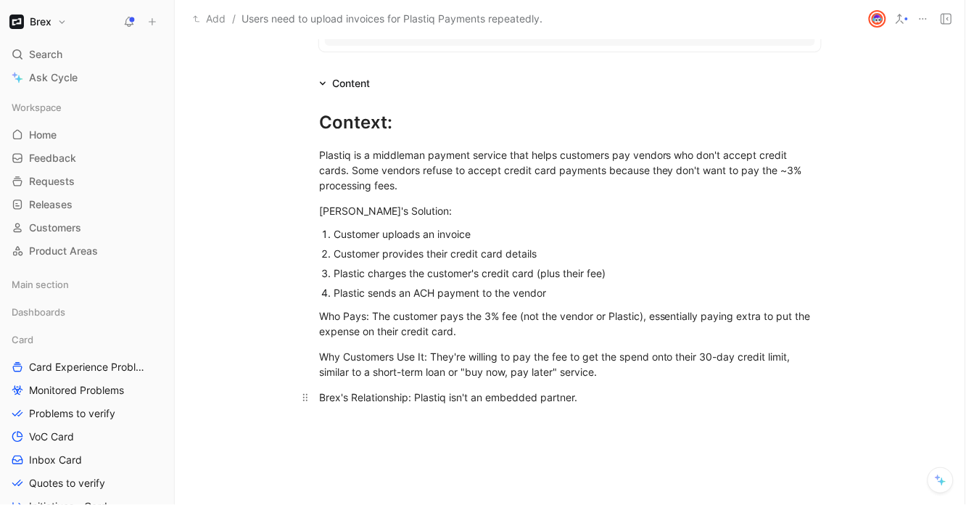
click at [623, 398] on div "Brex's Relationship: Plastiq isn't an embedded partner." at bounding box center [570, 396] width 502 height 15
click at [323, 459] on p "Problem" at bounding box center [569, 448] width 557 height 24
click at [329, 448] on div "Problem" at bounding box center [570, 447] width 502 height 15
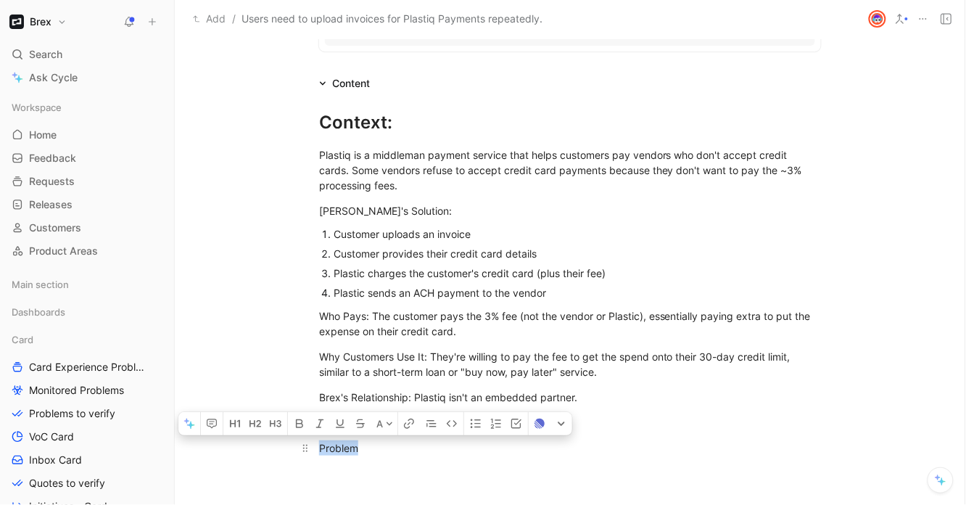
click at [329, 448] on div "Problem" at bounding box center [570, 447] width 502 height 15
click at [236, 421] on icon "button" at bounding box center [233, 423] width 6 height 7
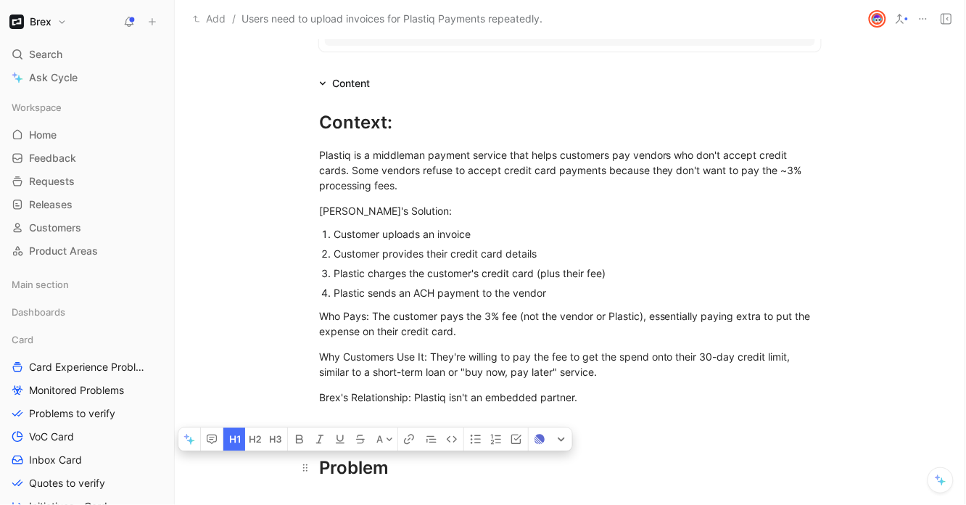
click at [460, 470] on div "Problem" at bounding box center [570, 468] width 502 height 26
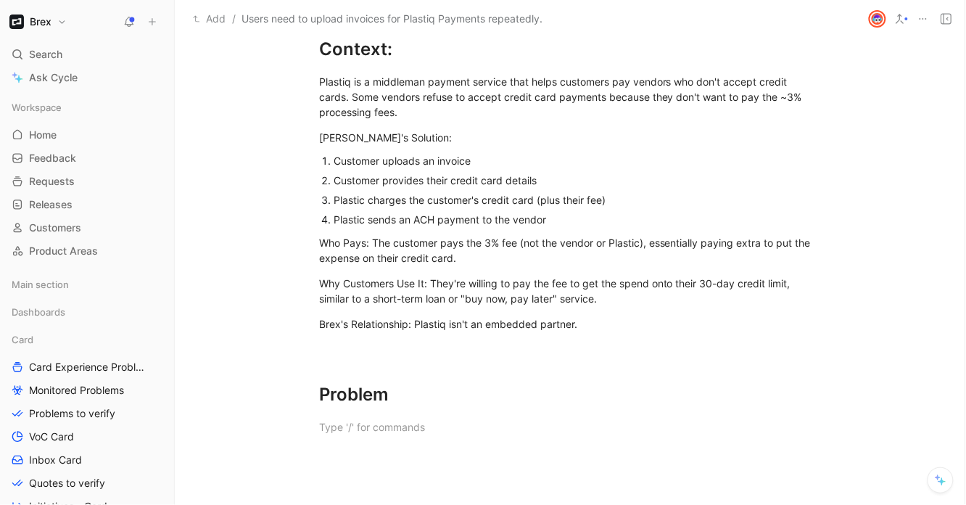
scroll to position [406, 0]
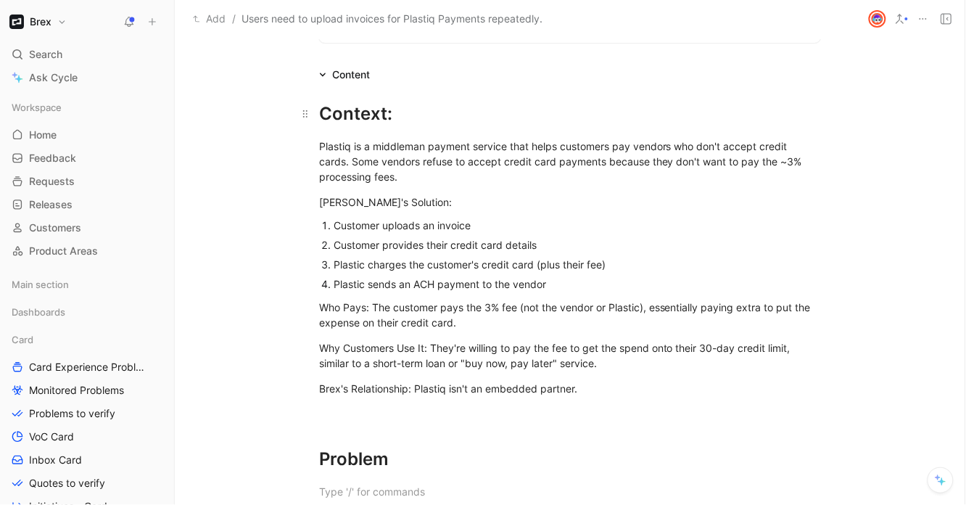
click at [396, 108] on div "Context: Alexis Villalobos" at bounding box center [570, 114] width 502 height 26
click at [362, 112] on div "Context Alexis Villalobos" at bounding box center [570, 114] width 502 height 26
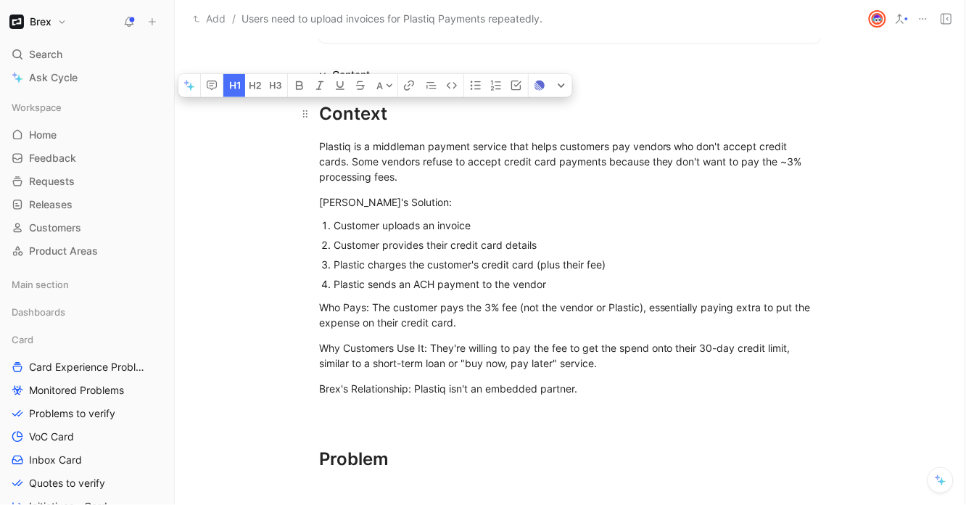
click at [362, 112] on div "Context Alexis Villalobos" at bounding box center [570, 114] width 502 height 26
click at [388, 84] on icon at bounding box center [389, 85] width 6 height 4
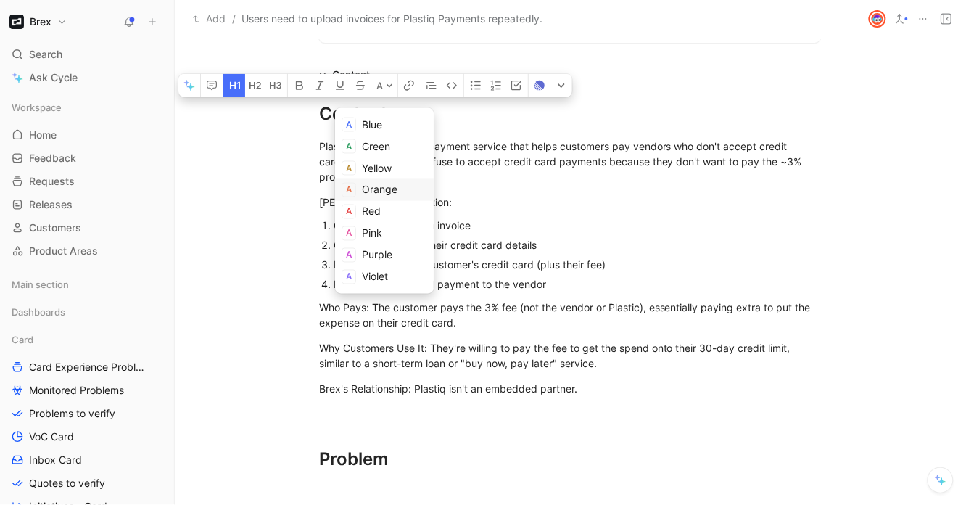
click at [376, 187] on span "Orange" at bounding box center [380, 189] width 36 height 12
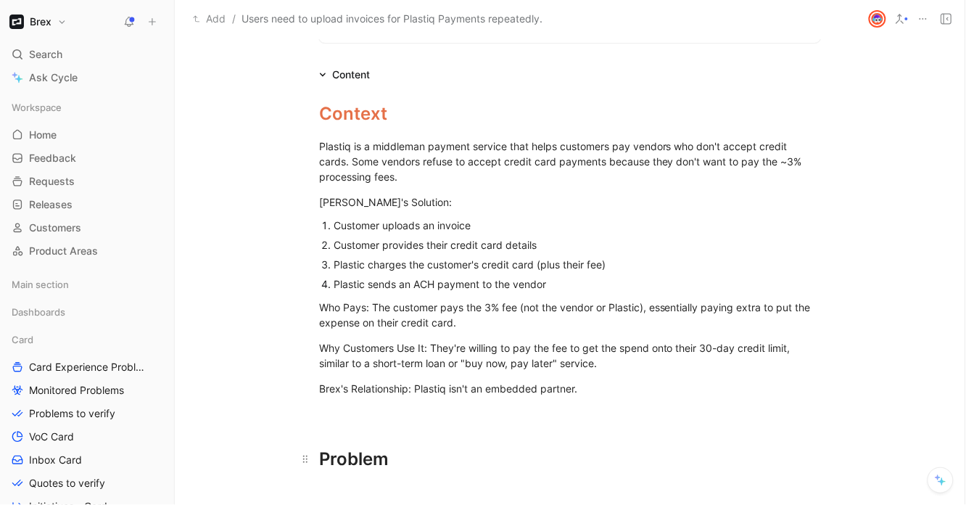
click at [368, 464] on div "Problem" at bounding box center [570, 459] width 502 height 26
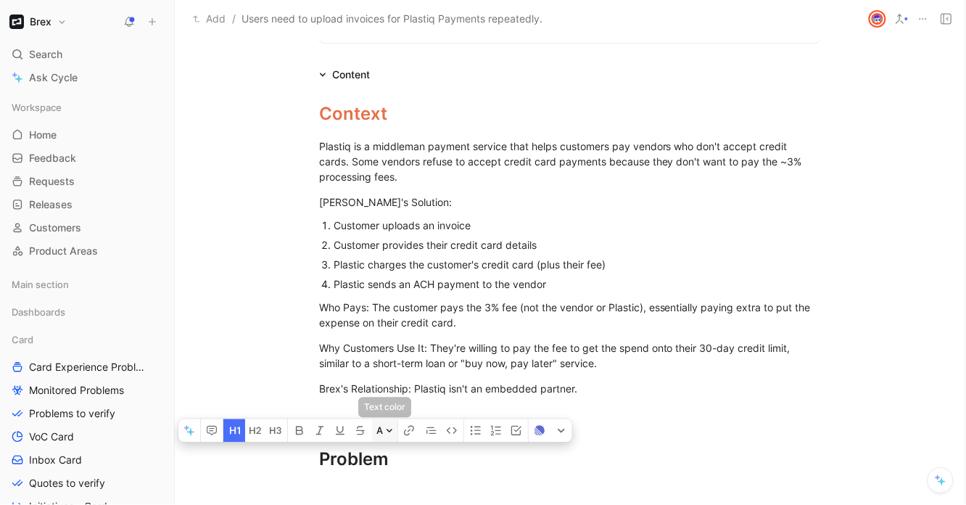
click at [389, 426] on icon at bounding box center [389, 429] width 7 height 7
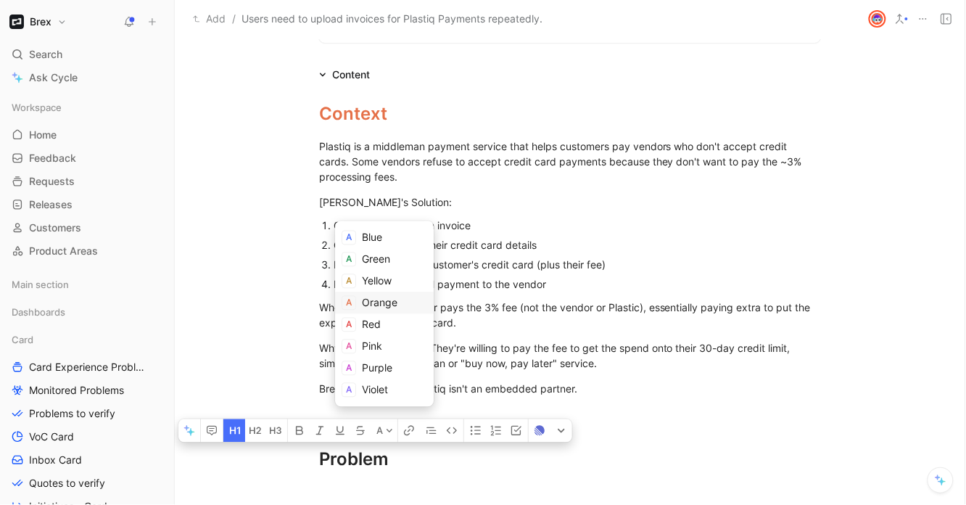
click at [384, 294] on div "Orange" at bounding box center [394, 302] width 65 height 17
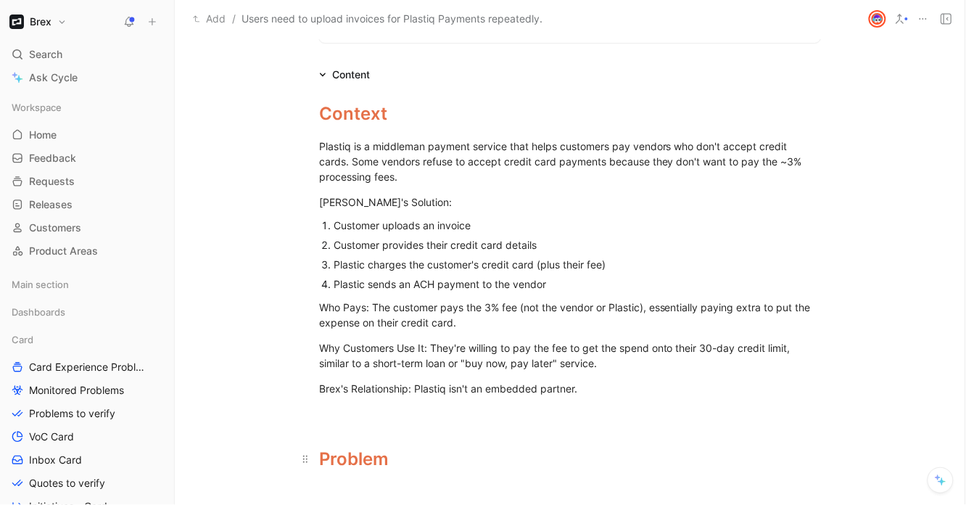
click at [413, 464] on div "Problem" at bounding box center [570, 459] width 502 height 26
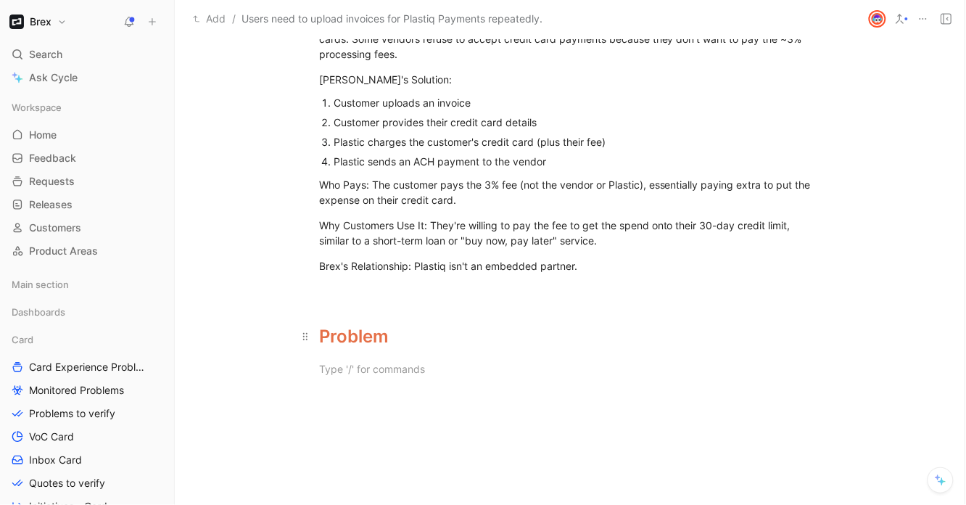
scroll to position [531, 0]
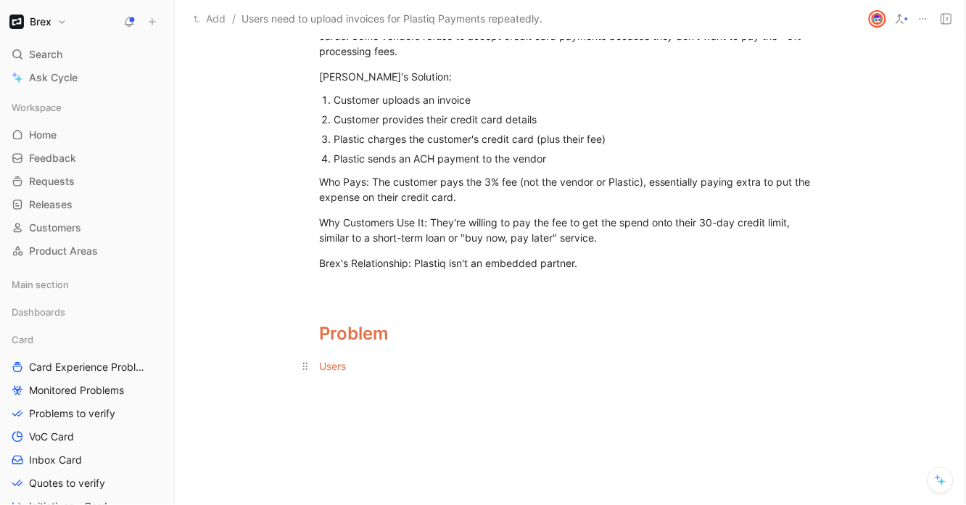
click at [333, 368] on span "Users" at bounding box center [332, 366] width 27 height 12
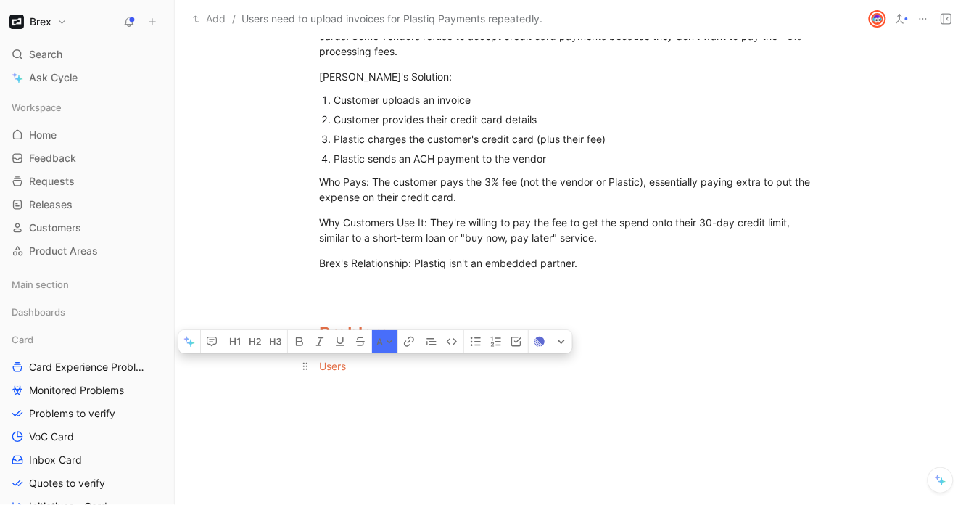
click at [333, 368] on span "Users" at bounding box center [332, 366] width 27 height 12
click at [386, 341] on icon at bounding box center [389, 341] width 7 height 7
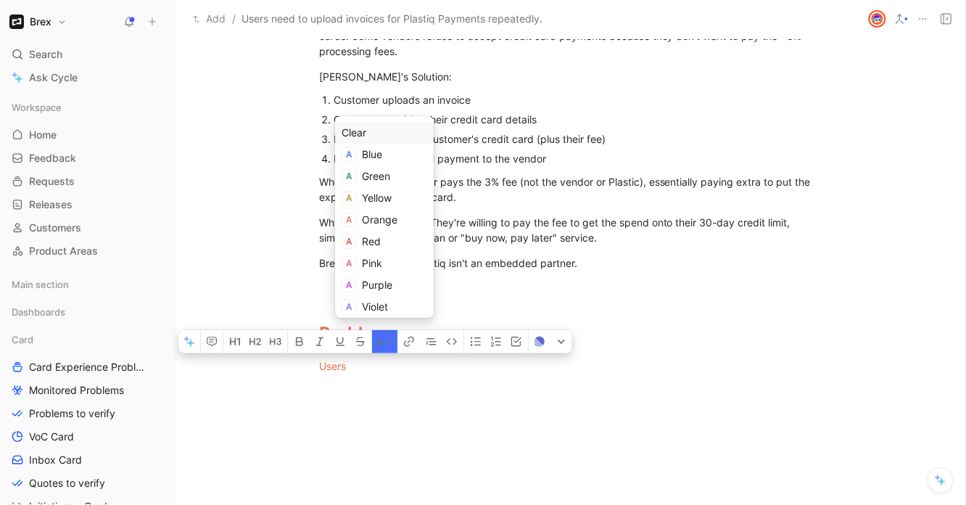
click at [363, 133] on div "Clear" at bounding box center [384, 132] width 86 height 17
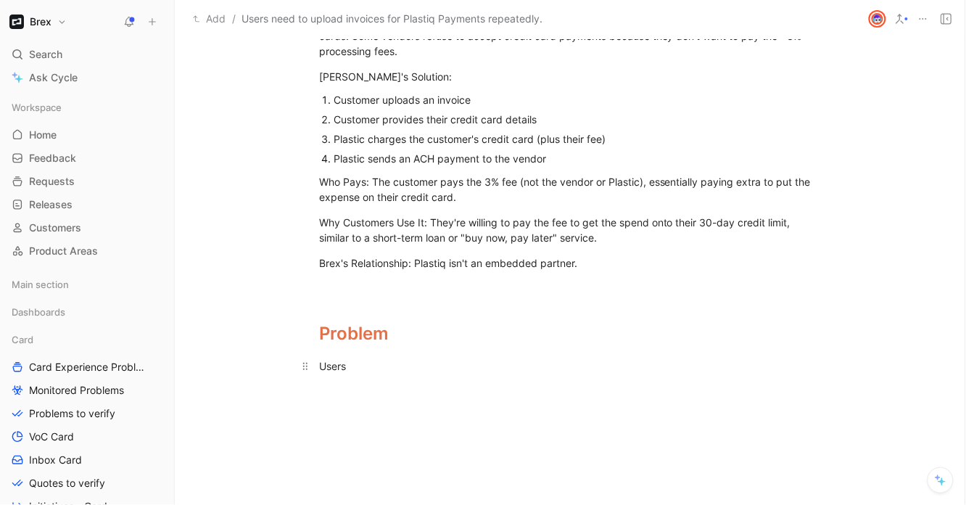
click at [373, 368] on div "Users" at bounding box center [570, 365] width 502 height 15
click at [323, 360] on div "Users" at bounding box center [570, 365] width 502 height 15
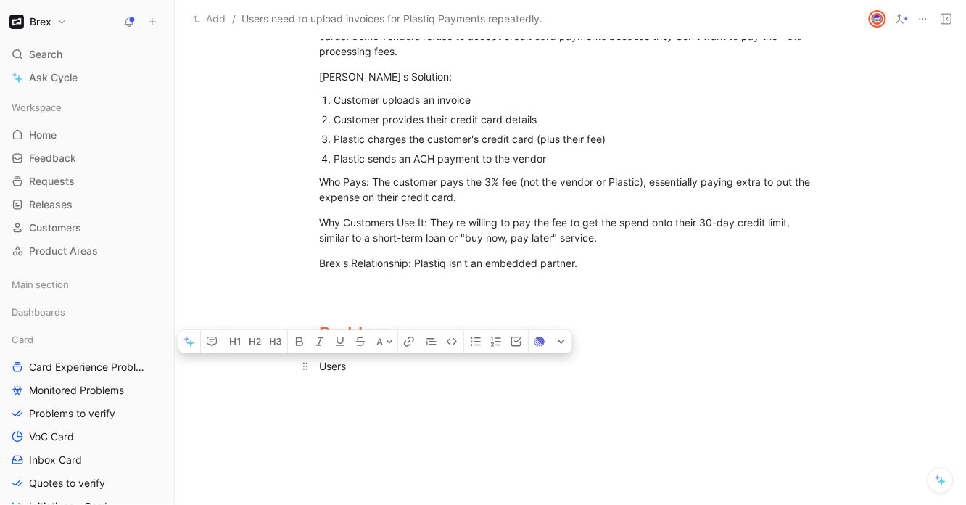
click at [323, 360] on div "Users" at bounding box center [570, 365] width 502 height 15
click at [350, 370] on div "Users" at bounding box center [570, 365] width 502 height 15
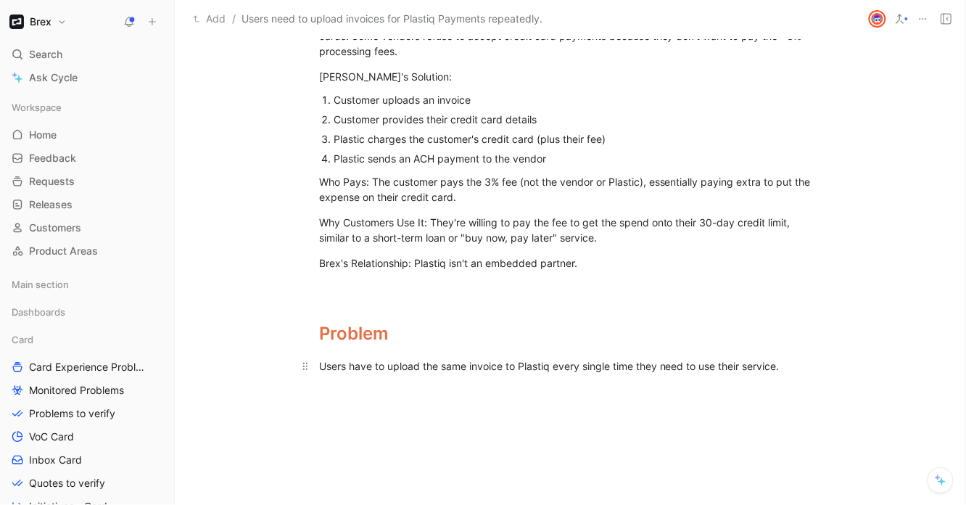
click at [359, 364] on div "Users have to upload the same invoice to Plastiq every single time they need to…" at bounding box center [570, 365] width 502 height 15
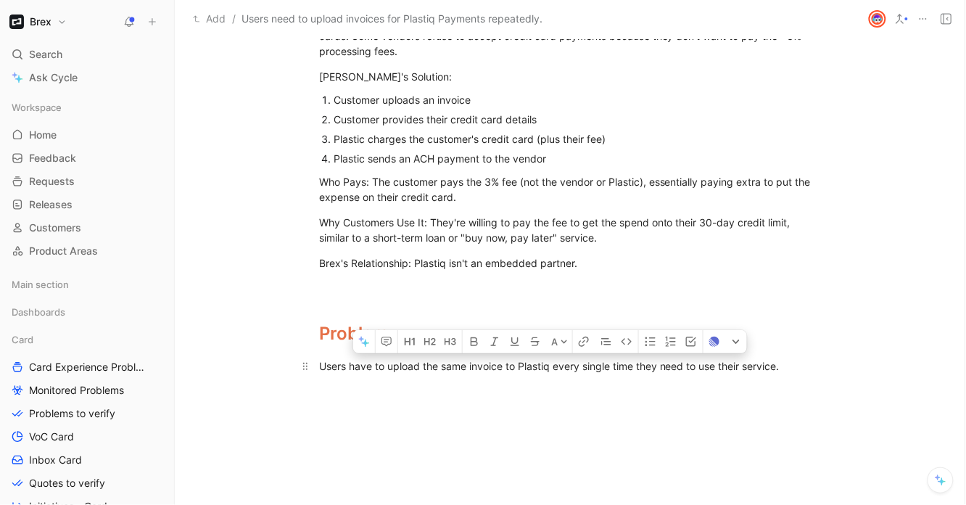
click at [359, 364] on div "Users have to upload the same invoice to Plastiq every single time they need to…" at bounding box center [570, 365] width 502 height 15
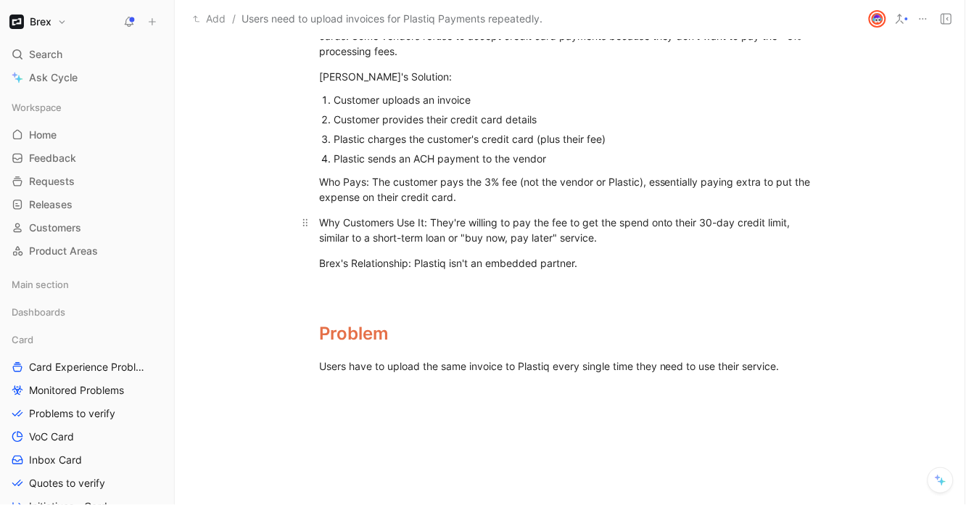
click at [515, 246] on p "Why Customers Use It: They're willing to pay the fee to get the spend onto thei…" at bounding box center [569, 229] width 557 height 39
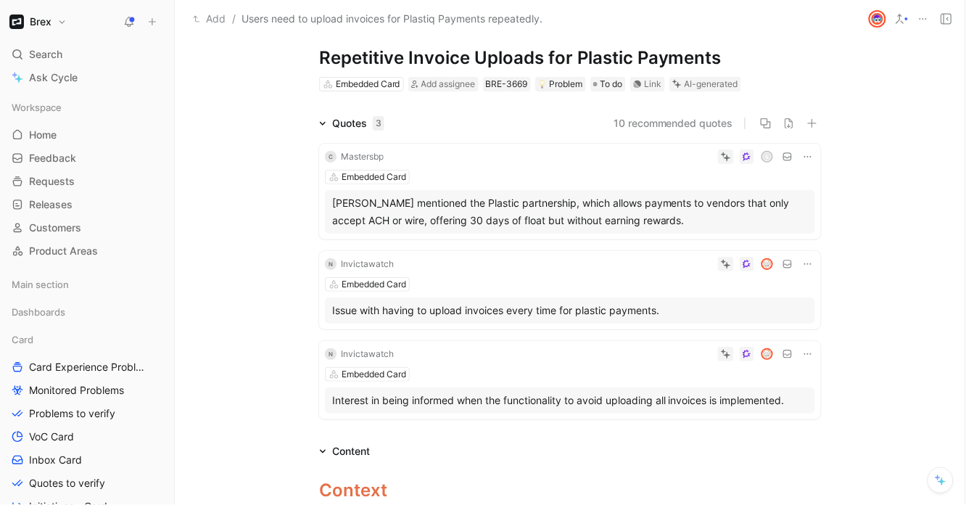
scroll to position [0, 0]
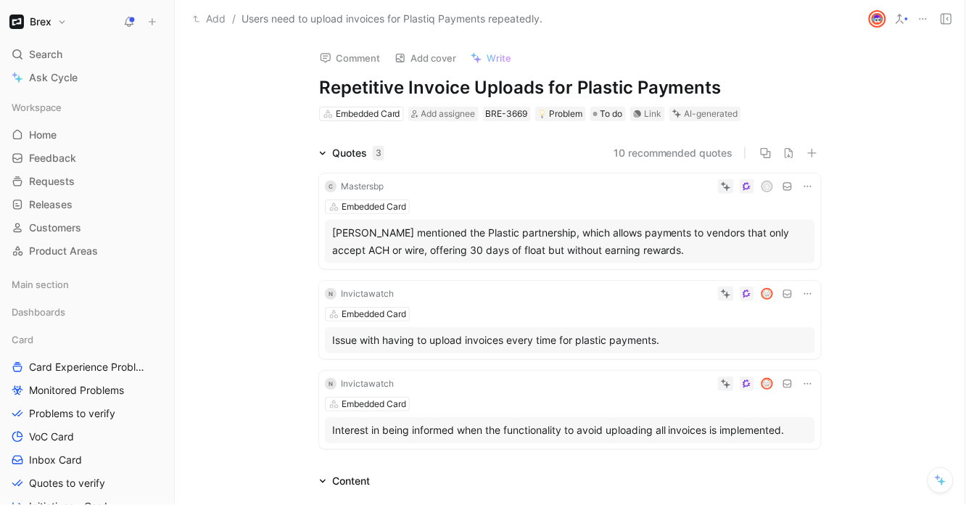
click at [679, 154] on button "10 recommended quotes" at bounding box center [673, 152] width 120 height 17
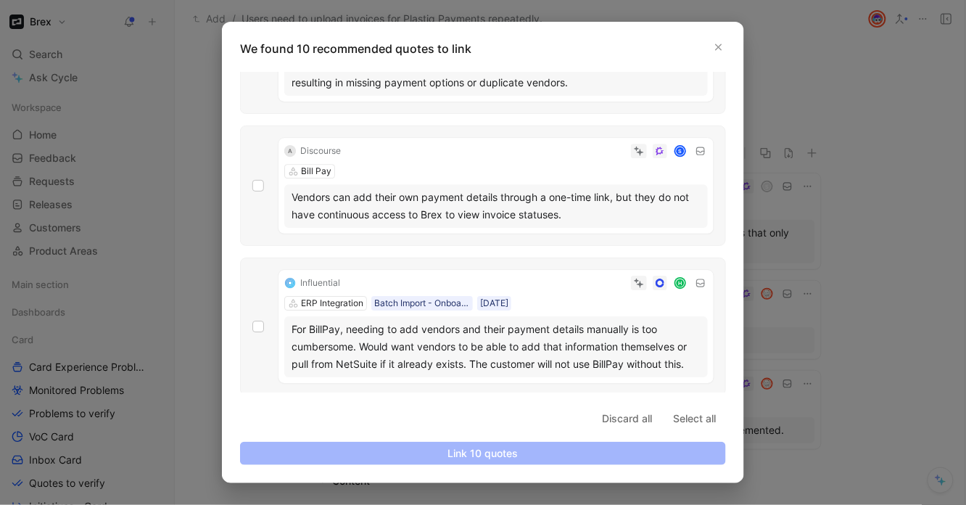
scroll to position [1055, 0]
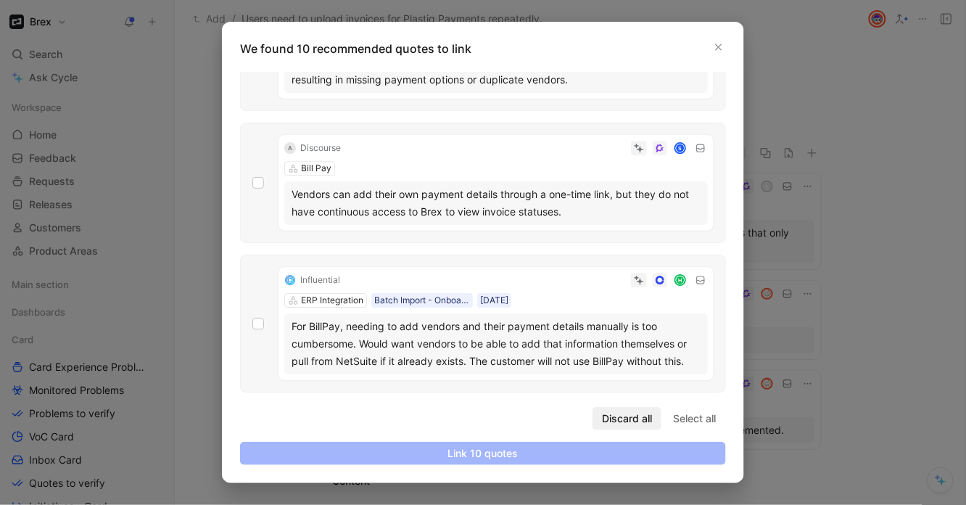
click at [625, 418] on span "Discard all" at bounding box center [627, 418] width 50 height 17
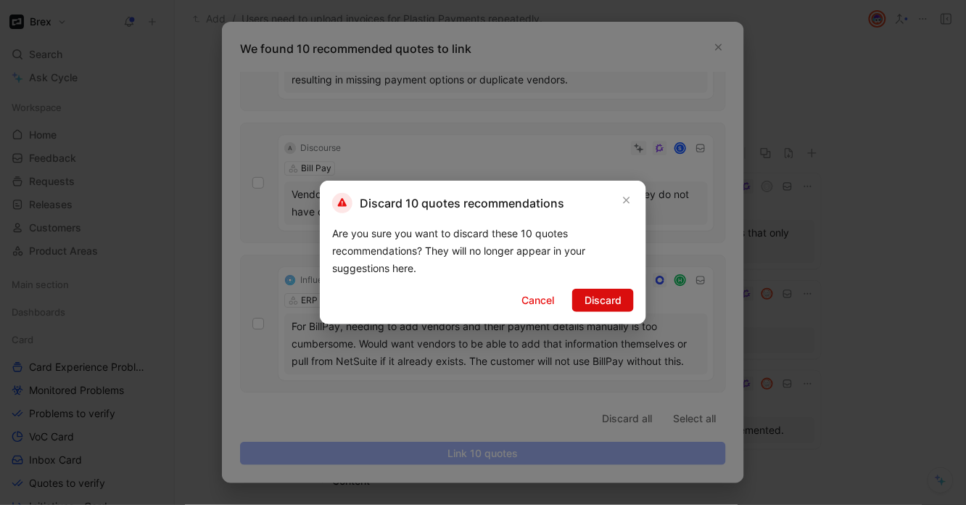
click at [626, 299] on button "Discard" at bounding box center [603, 300] width 62 height 23
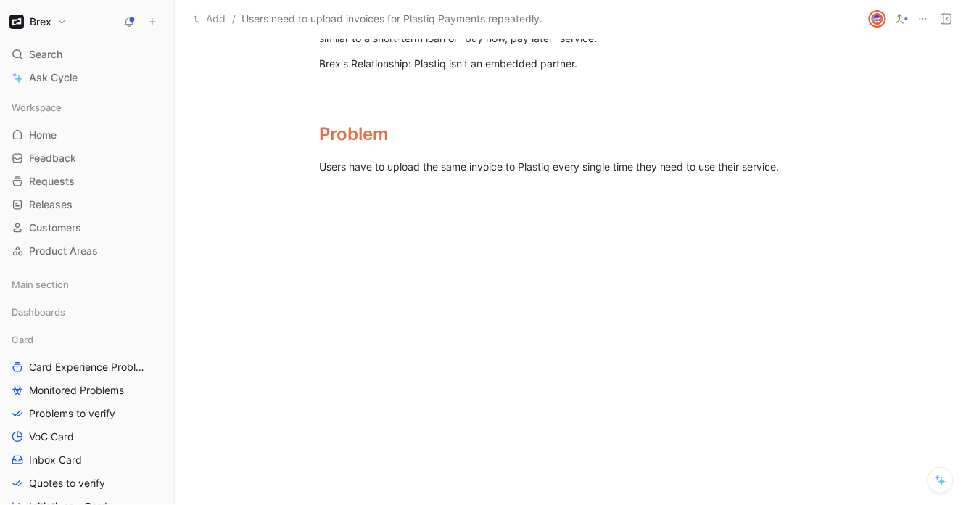
scroll to position [727, 0]
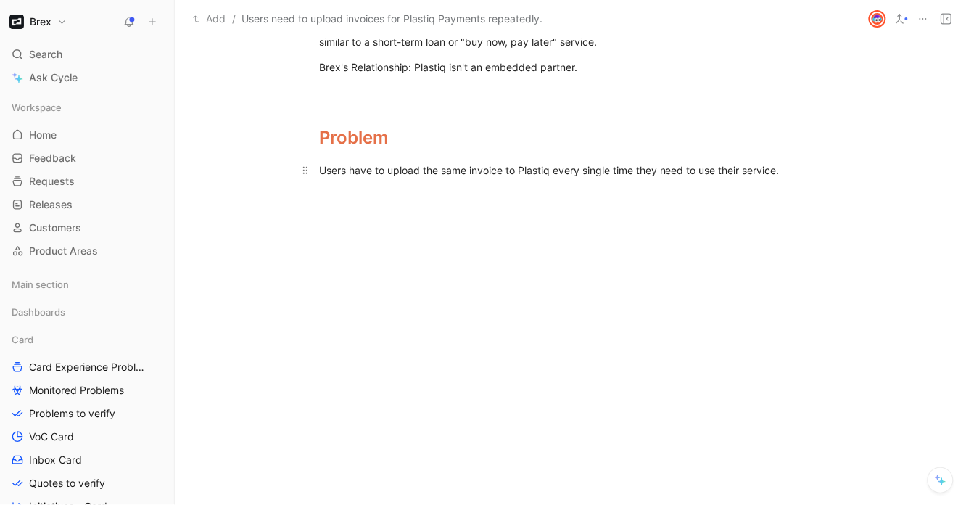
click at [402, 170] on div "Users have to upload the same invoice to Plastiq every single time they need to…" at bounding box center [570, 169] width 502 height 15
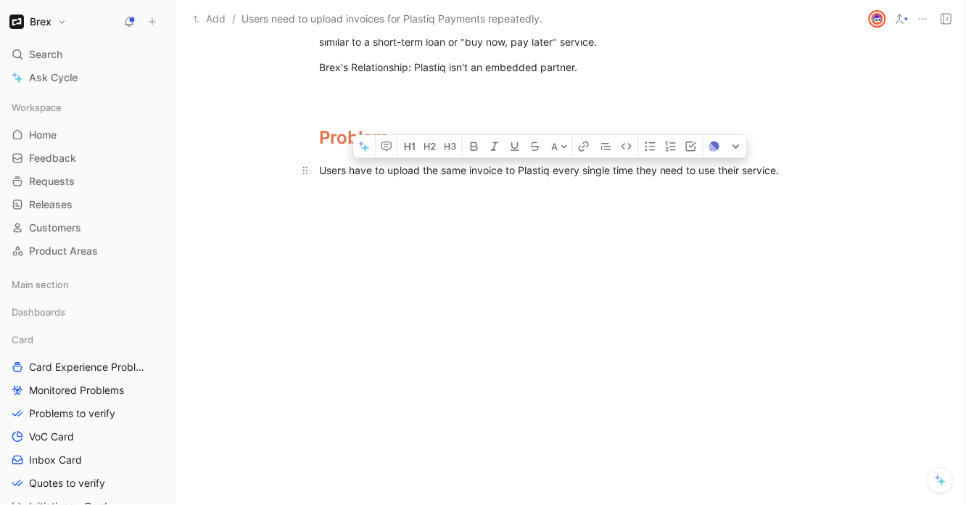
click at [402, 170] on div "Users have to upload the same invoice to Plastiq every single time they need to…" at bounding box center [570, 169] width 502 height 15
copy div "Users have to upload the same invoice to Plastiq every single time they need to…"
